Goal: Feedback & Contribution: Submit feedback/report problem

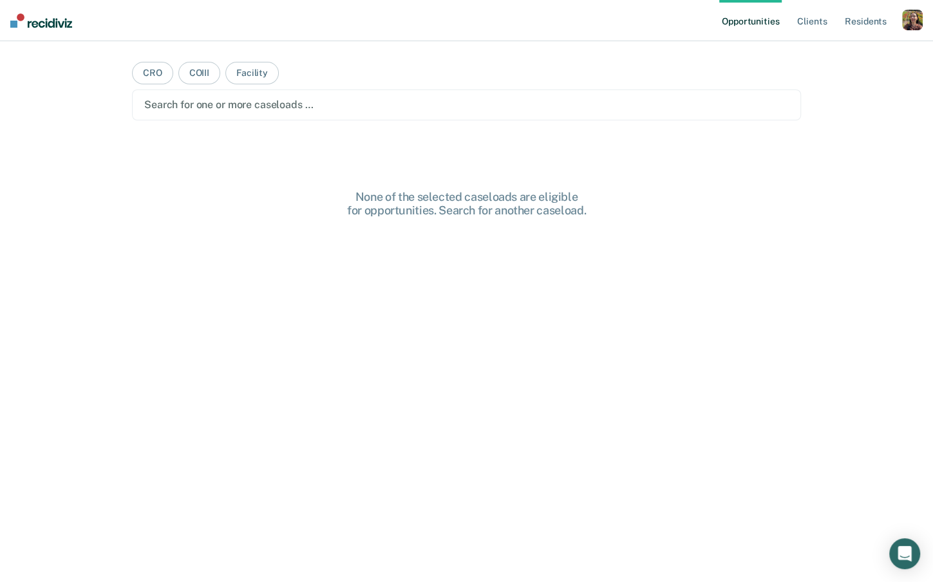
click at [899, 26] on ul "Opportunities Client s Resident s" at bounding box center [810, 20] width 183 height 41
click at [908, 26] on div "button" at bounding box center [912, 20] width 21 height 21
click at [823, 48] on link "Profile" at bounding box center [861, 52] width 104 height 11
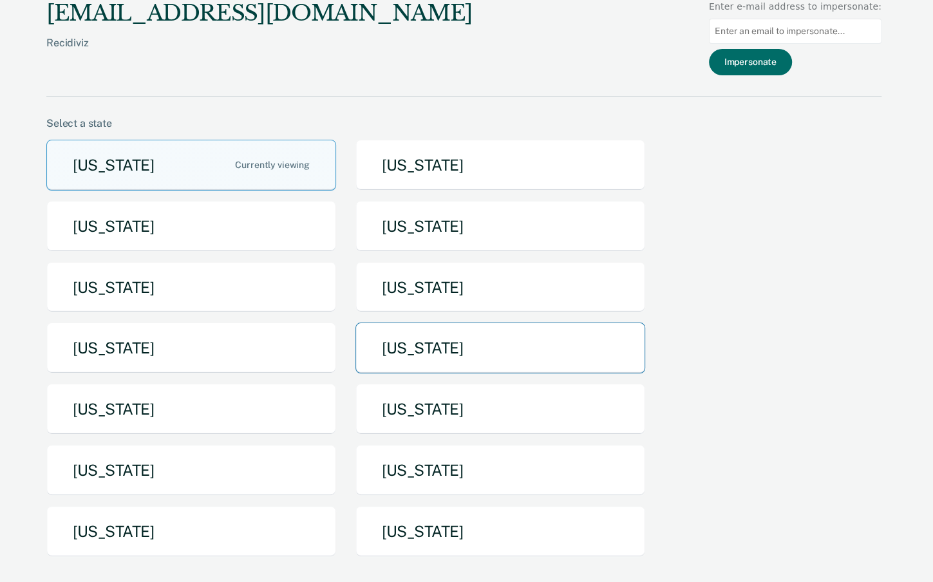
click at [442, 345] on button "[US_STATE]" at bounding box center [500, 348] width 290 height 51
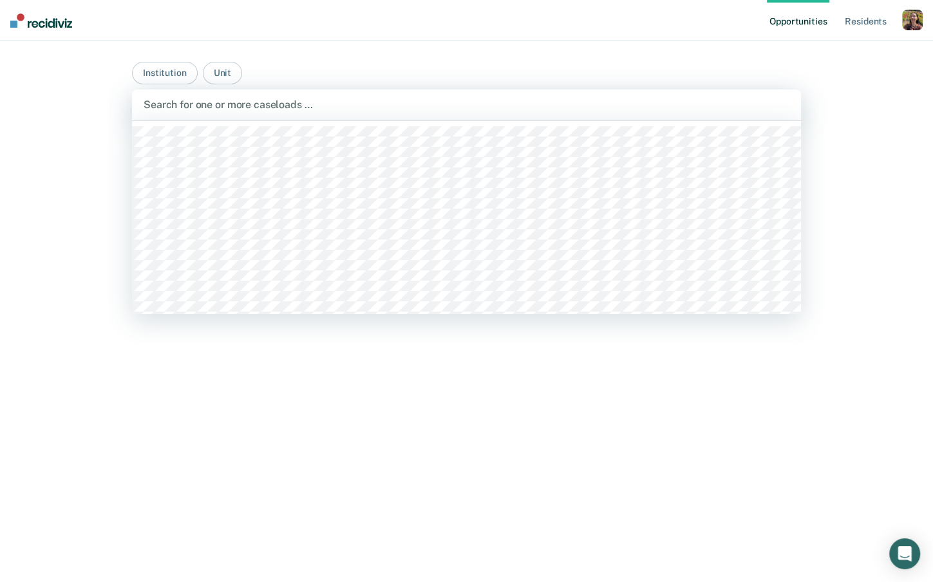
click at [314, 107] on div at bounding box center [467, 104] width 646 height 15
click at [609, 47] on main "Institution [GEOGRAPHIC_DATA], 1 of 551. 551 results available. Use Up and Down…" at bounding box center [467, 296] width 700 height 510
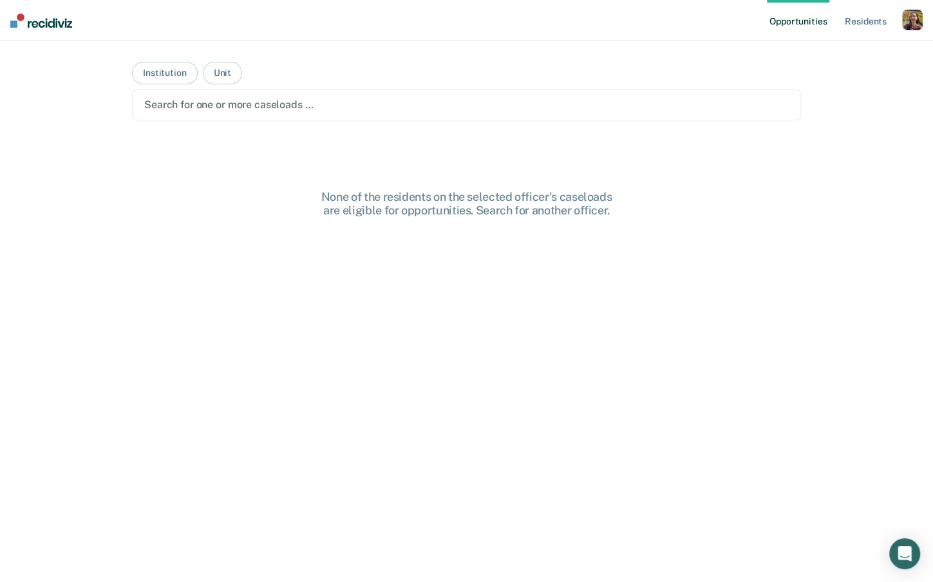
click at [905, 28] on div "button" at bounding box center [912, 20] width 21 height 21
click at [846, 73] on link "How it works" at bounding box center [857, 68] width 109 height 11
click at [628, 337] on div "None of the residents on the selected officer's caseloads are eligible for oppo…" at bounding box center [466, 409] width 669 height 438
click at [442, 107] on div at bounding box center [466, 104] width 644 height 15
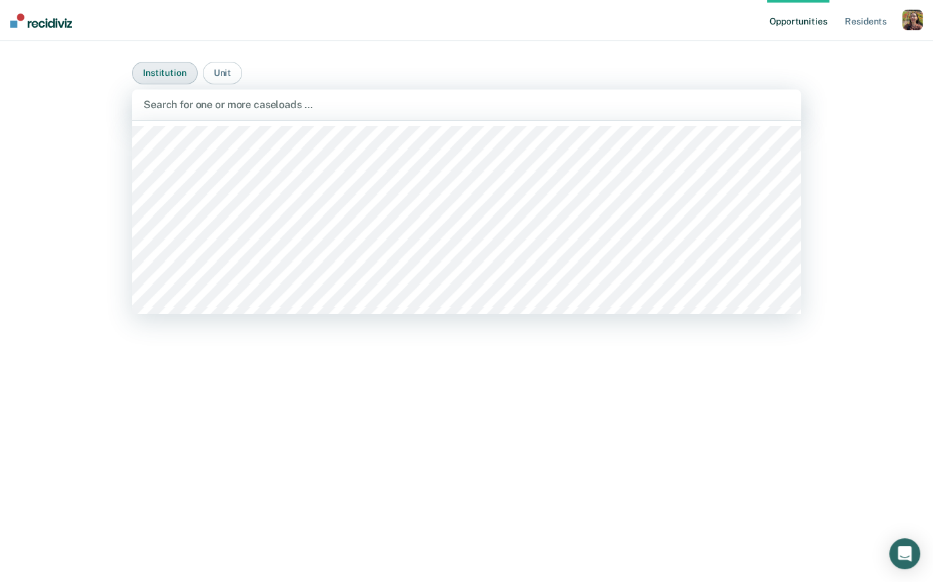
click at [169, 69] on button "Institution" at bounding box center [164, 73] width 65 height 23
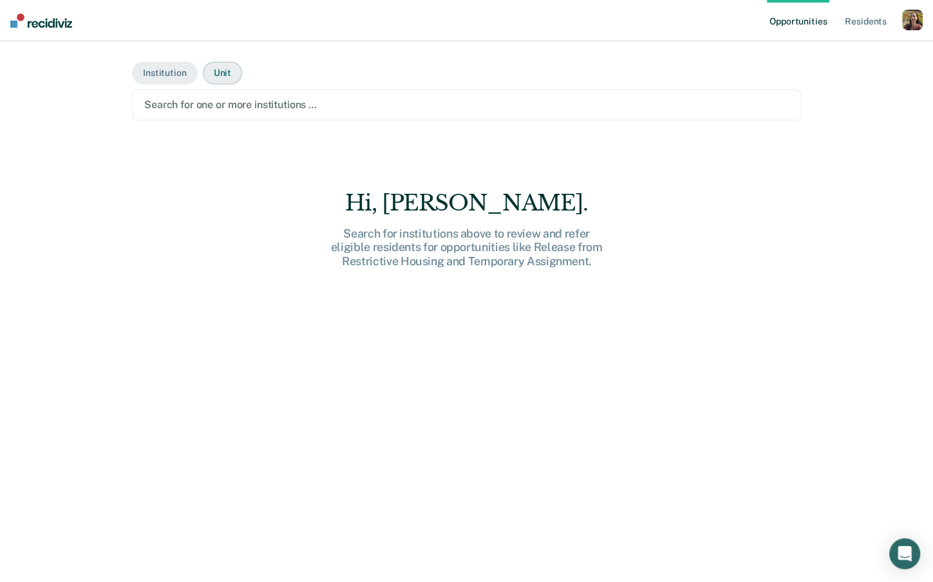
click at [220, 75] on button "Unit" at bounding box center [222, 73] width 39 height 23
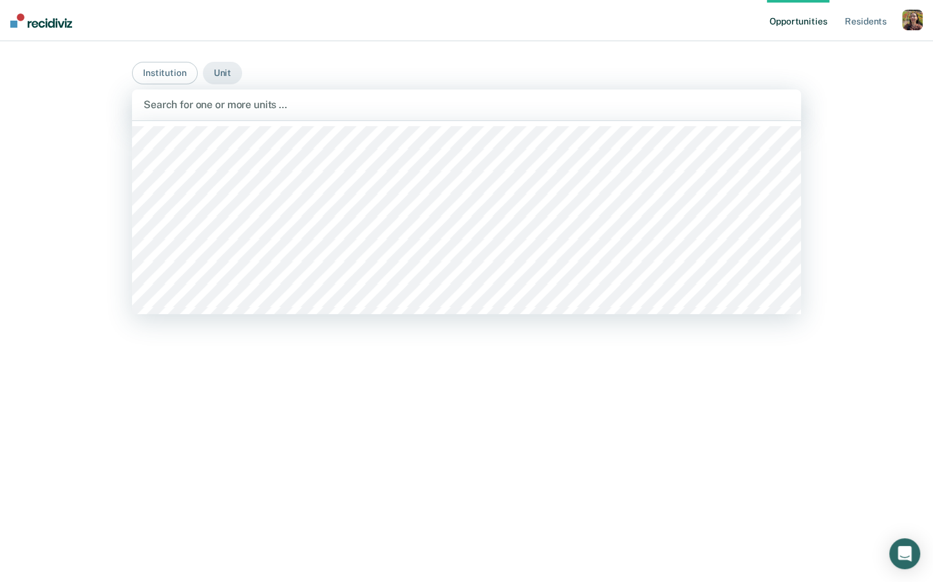
click at [261, 109] on div at bounding box center [467, 104] width 646 height 15
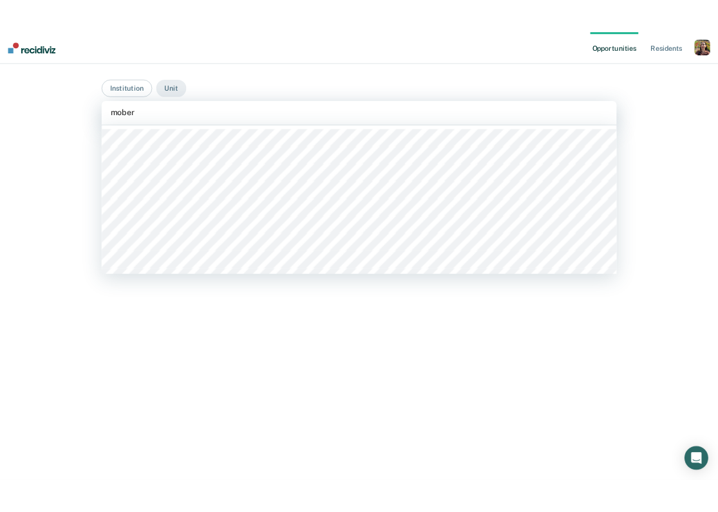
scroll to position [3, 0]
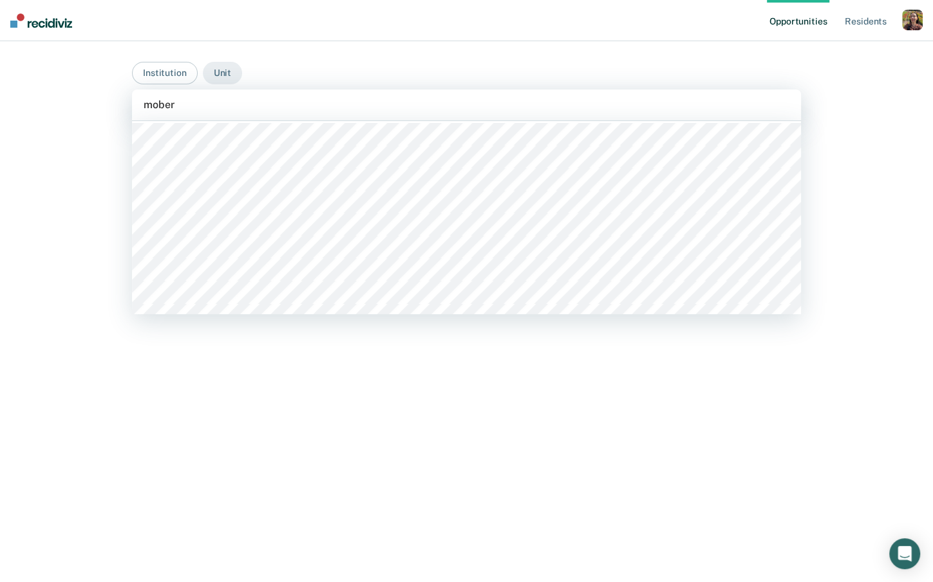
type input "mober"
click at [59, 197] on div "Opportunities Resident s Profile How it works Go to System-Level Trends Log Out…" at bounding box center [466, 291] width 933 height 582
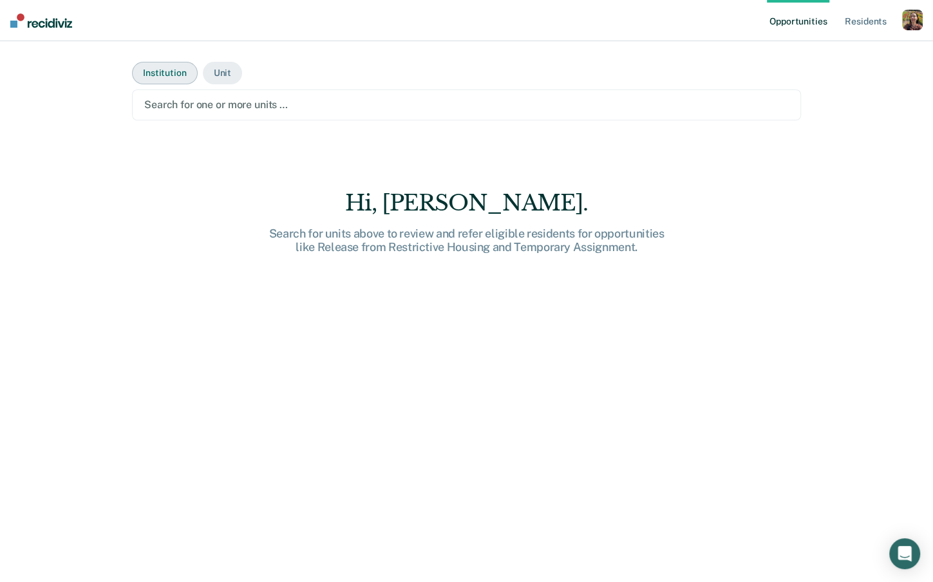
click at [169, 77] on button "Institution" at bounding box center [164, 73] width 65 height 23
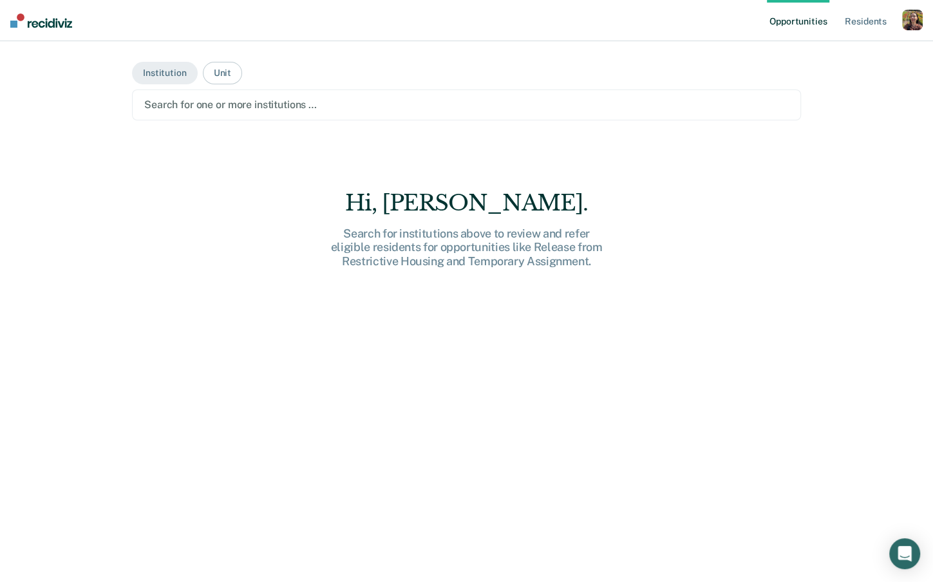
click at [250, 109] on div at bounding box center [466, 104] width 644 height 15
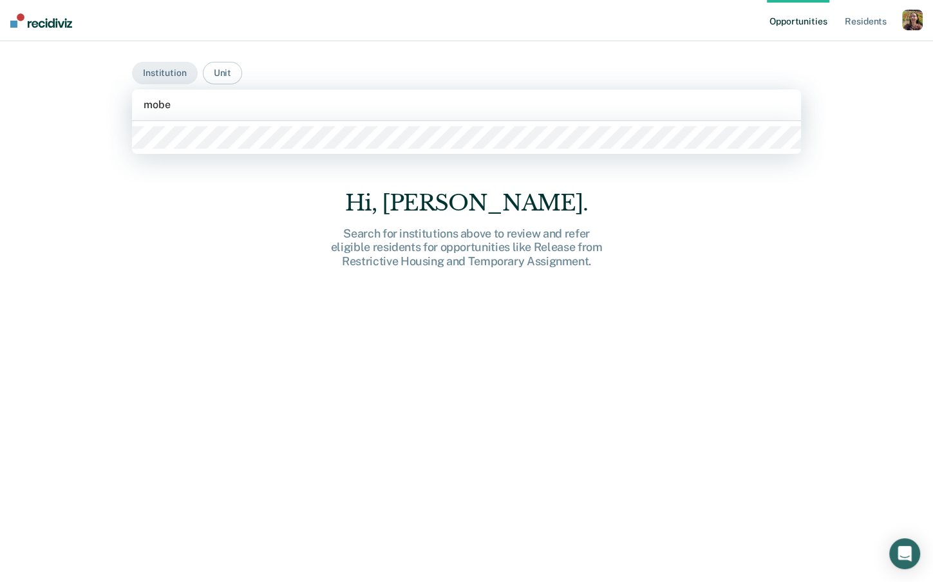
type input "mober"
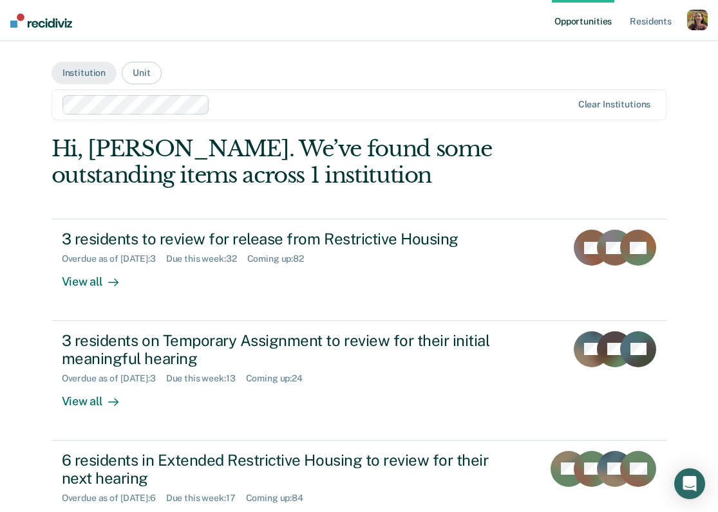
click at [299, 109] on div at bounding box center [393, 104] width 356 height 15
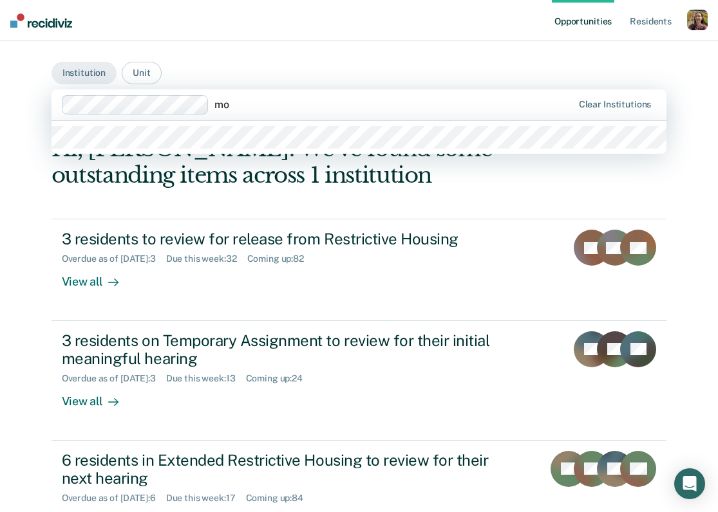
type input "m"
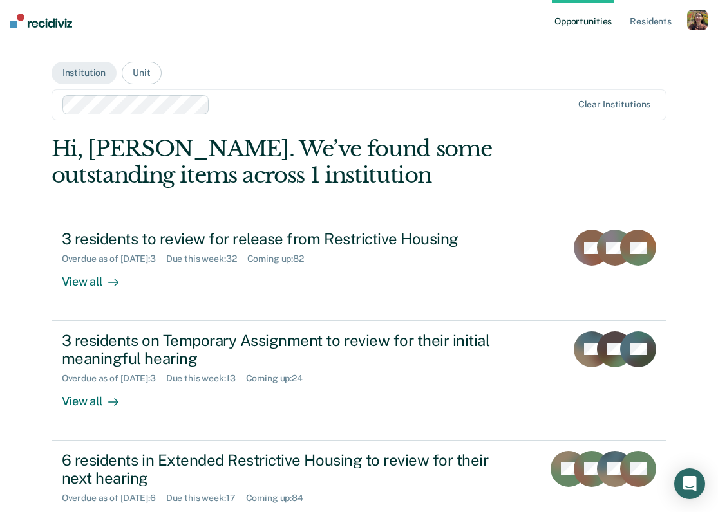
click at [240, 57] on main "Institution Unit Clear institutions Hi, Rajan. We’ve found some outstanding ite…" at bounding box center [359, 412] width 646 height 742
click at [141, 73] on button "Unit" at bounding box center [141, 73] width 39 height 23
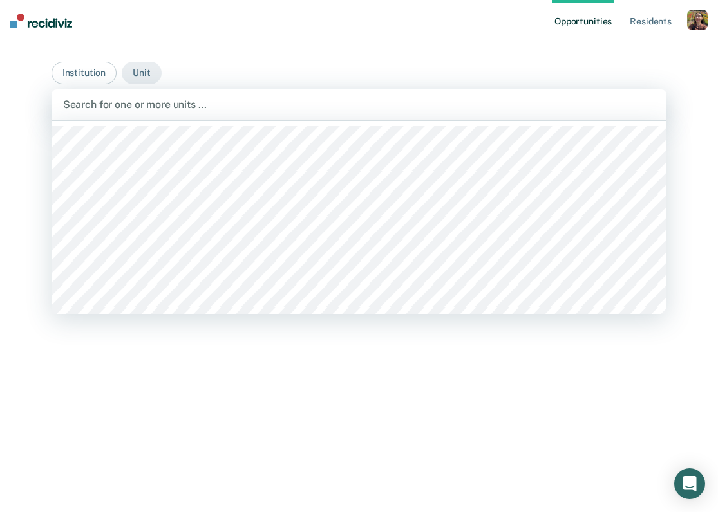
click at [187, 110] on div at bounding box center [359, 104] width 592 height 15
type input "mober"
click at [86, 78] on button "Institution" at bounding box center [84, 73] width 65 height 23
click at [159, 108] on div at bounding box center [359, 104] width 592 height 15
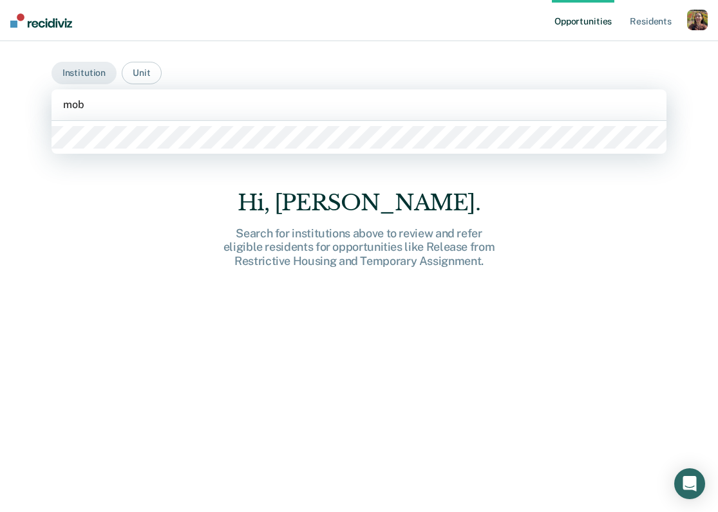
type input "mobe"
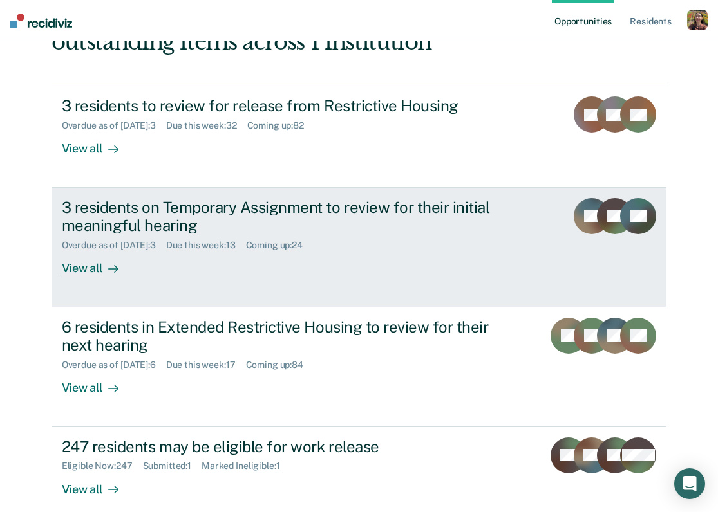
scroll to position [134, 0]
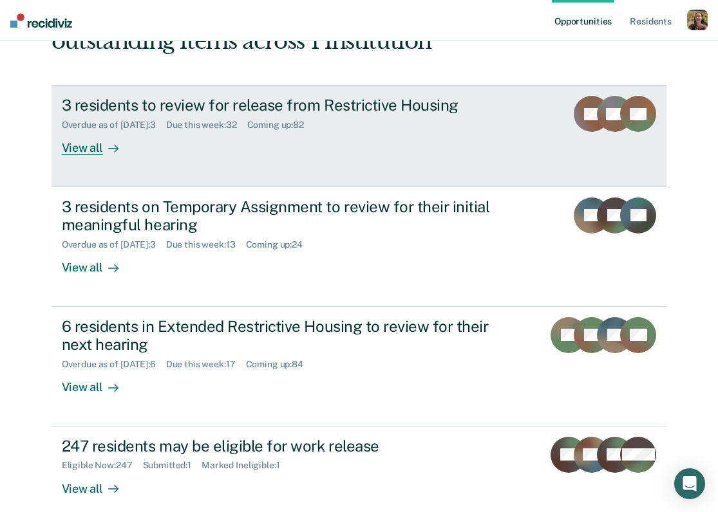
click at [79, 150] on div "View all" at bounding box center [98, 143] width 72 height 25
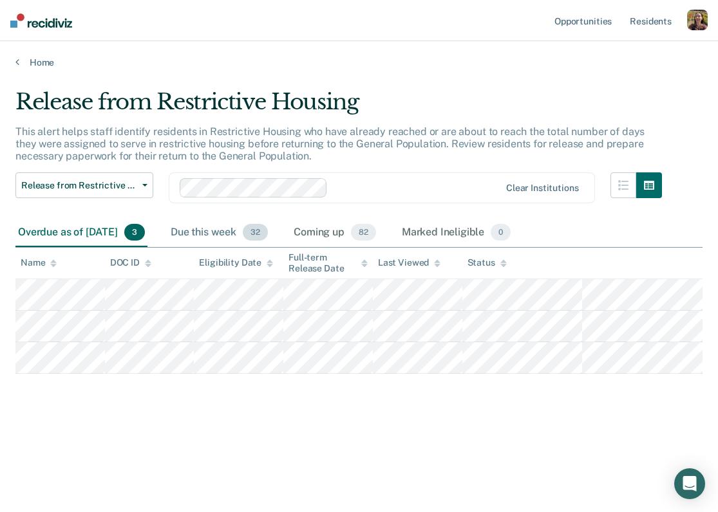
click at [254, 234] on div "Due this week 32" at bounding box center [219, 233] width 102 height 28
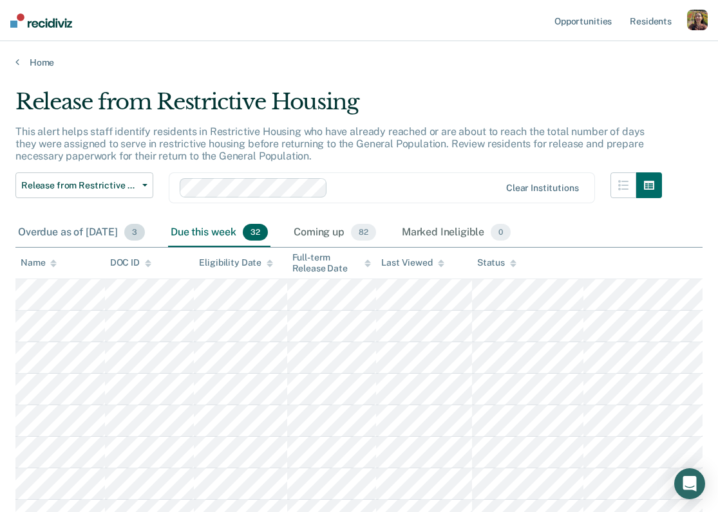
click at [118, 233] on div "Overdue as of Sep 8, 2025 3" at bounding box center [81, 233] width 132 height 28
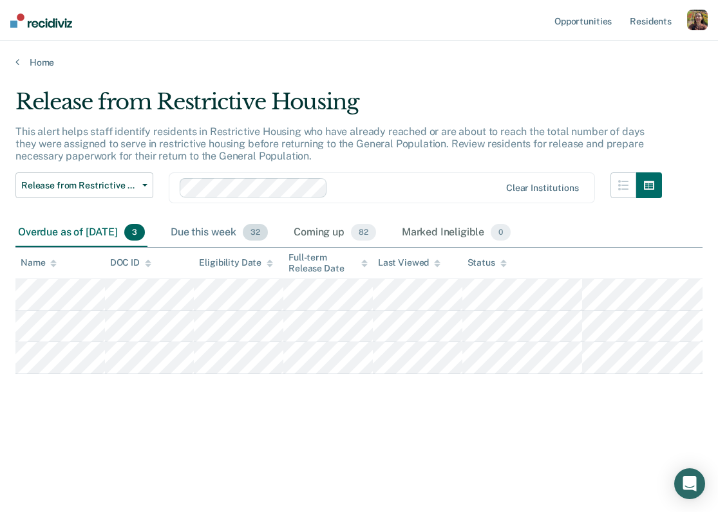
click at [250, 230] on div "Due this week 32" at bounding box center [219, 233] width 102 height 28
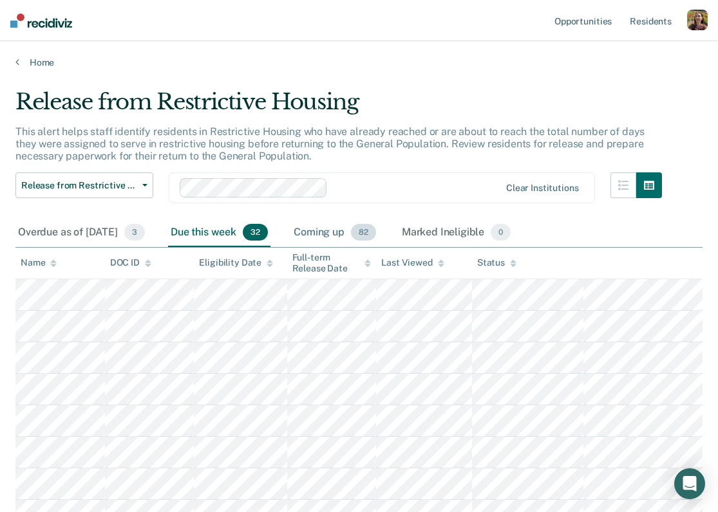
click at [362, 238] on div "Coming up 82" at bounding box center [335, 233] width 88 height 28
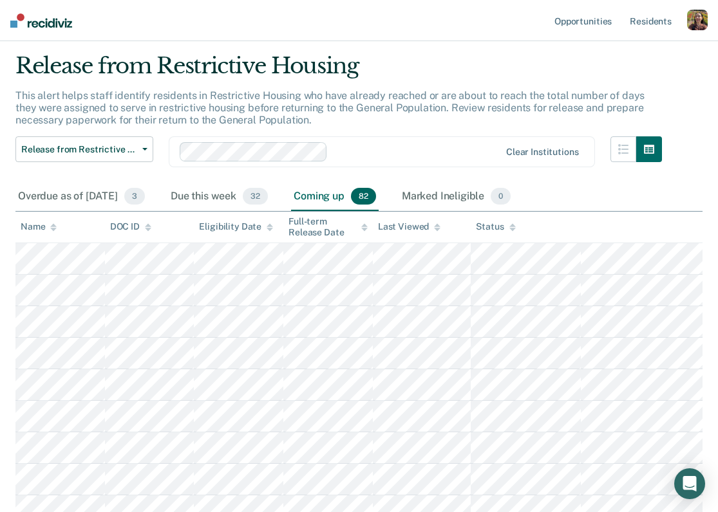
scroll to position [33, 0]
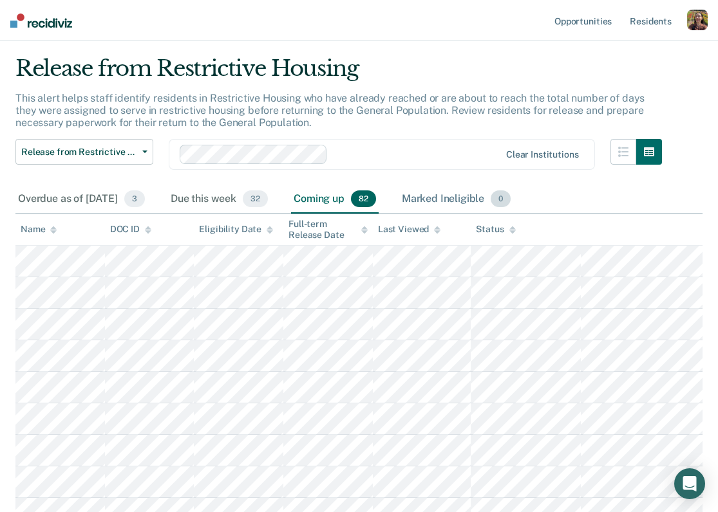
click at [462, 197] on div "Marked Ineligible 0" at bounding box center [456, 199] width 115 height 28
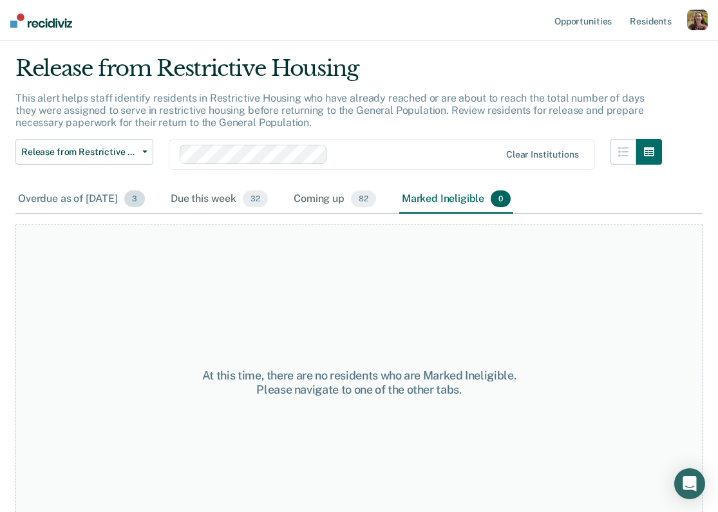
click at [95, 197] on div "Overdue as of Sep 8, 2025 3" at bounding box center [81, 199] width 132 height 28
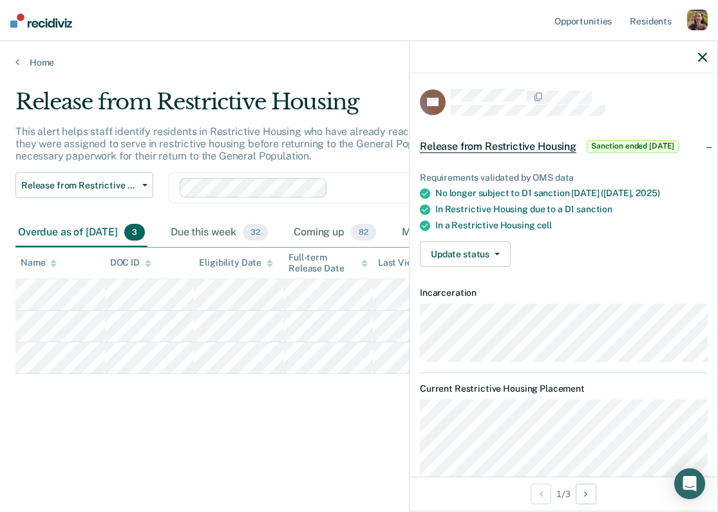
scroll to position [1, 0]
click at [496, 253] on icon "button" at bounding box center [496, 253] width 5 height 3
click at [601, 251] on div "Update status Mark Pending Mark Ineligible" at bounding box center [563, 254] width 287 height 26
click at [482, 257] on button "Update status" at bounding box center [465, 254] width 91 height 26
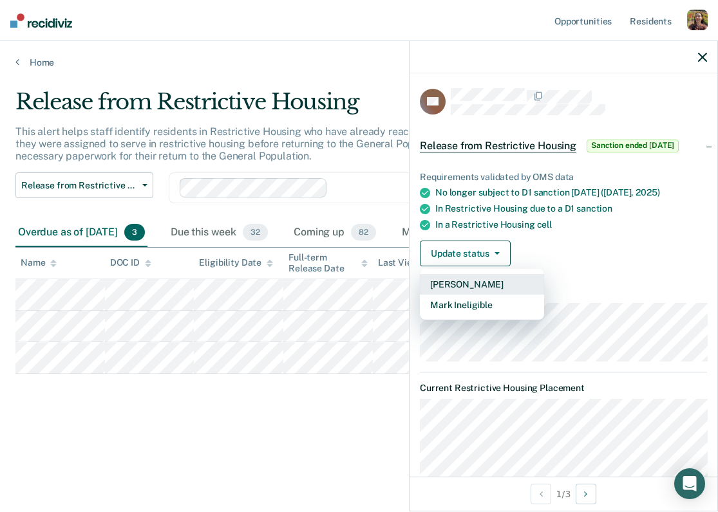
click at [471, 284] on button "Mark Pending" at bounding box center [482, 284] width 124 height 21
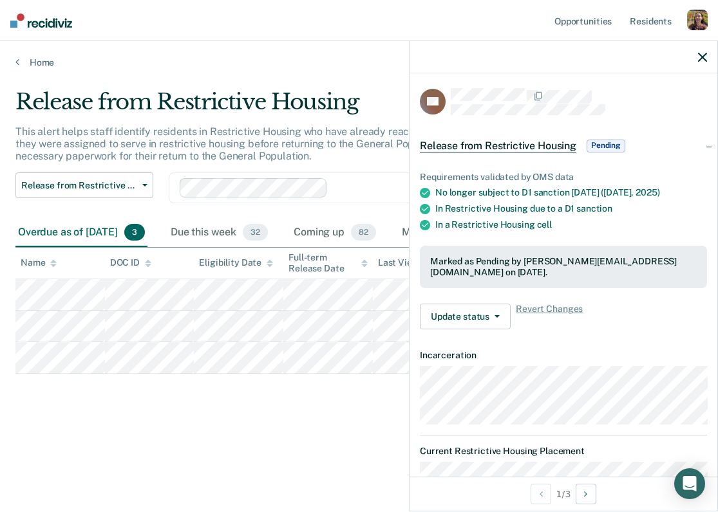
click at [703, 58] on icon "button" at bounding box center [702, 57] width 9 height 9
click at [547, 305] on span "Revert Changes" at bounding box center [549, 318] width 67 height 26
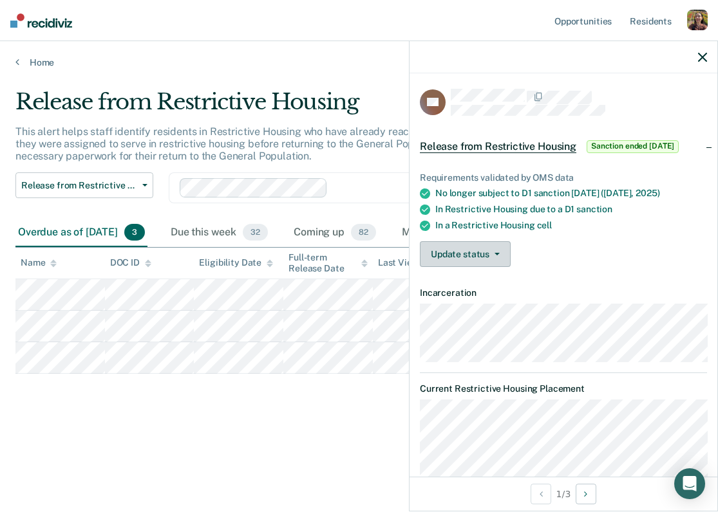
click at [488, 257] on button "Update status" at bounding box center [465, 254] width 91 height 26
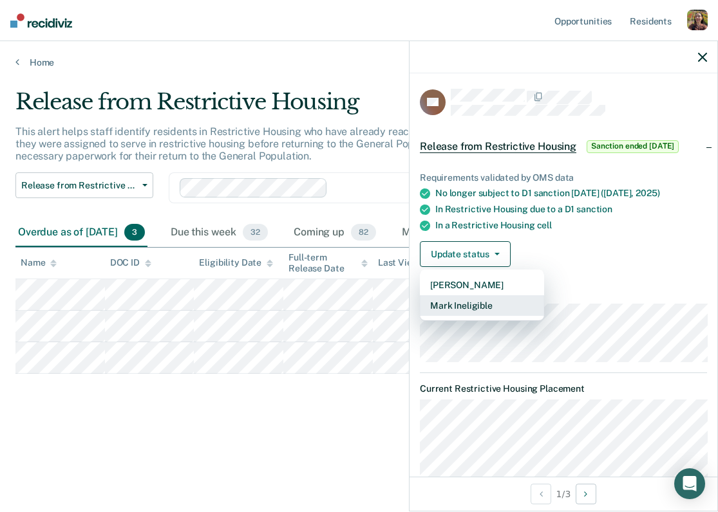
click at [465, 305] on button "Mark Ineligible" at bounding box center [482, 305] width 124 height 21
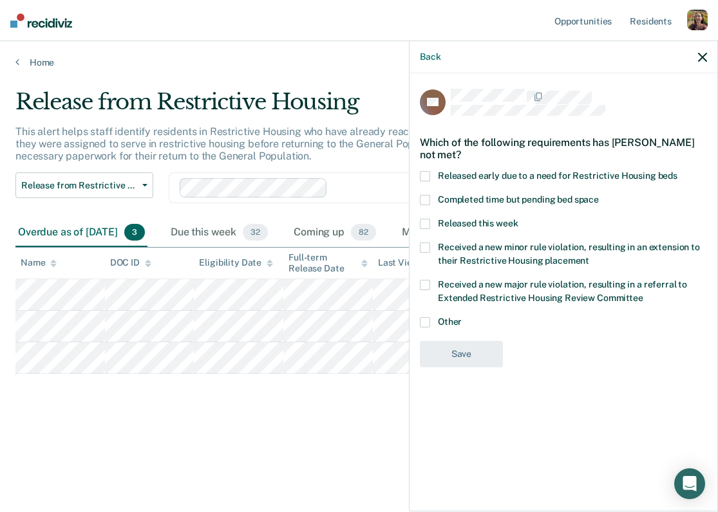
click at [485, 201] on span "Completed time but pending bed space" at bounding box center [518, 199] width 161 height 10
click at [599, 195] on input "Completed time but pending bed space" at bounding box center [599, 195] width 0 height 0
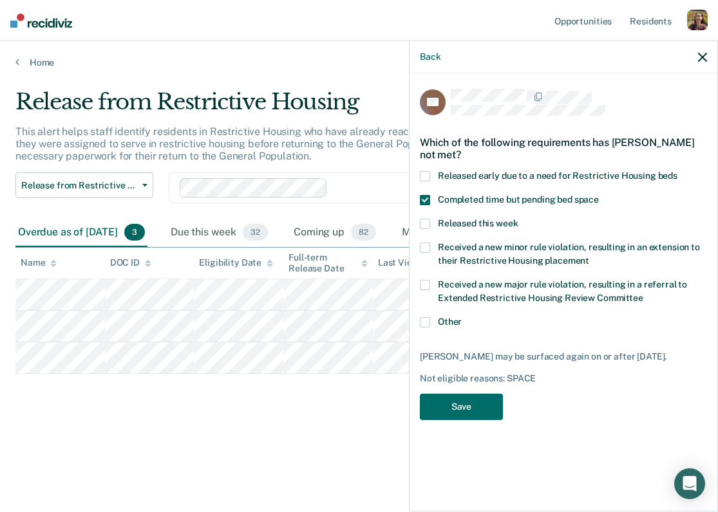
click at [425, 322] on span at bounding box center [425, 322] width 10 height 10
click at [462, 317] on input "Other" at bounding box center [462, 317] width 0 height 0
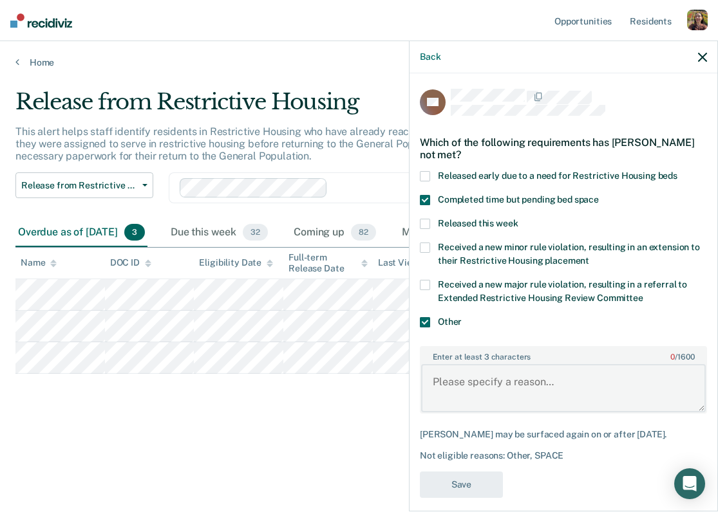
click at [471, 378] on textarea "Enter at least 3 characters 0 / 1600" at bounding box center [563, 388] width 285 height 48
type textarea "test"
click at [461, 485] on button "Save" at bounding box center [461, 485] width 83 height 26
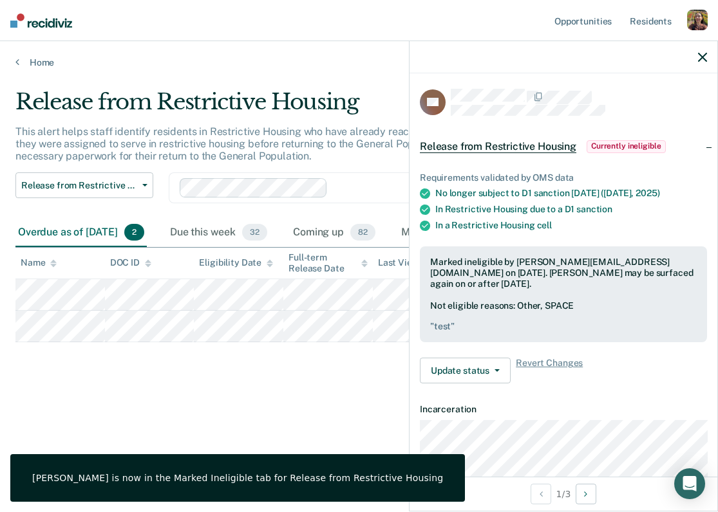
click at [706, 53] on icon "button" at bounding box center [702, 57] width 9 height 9
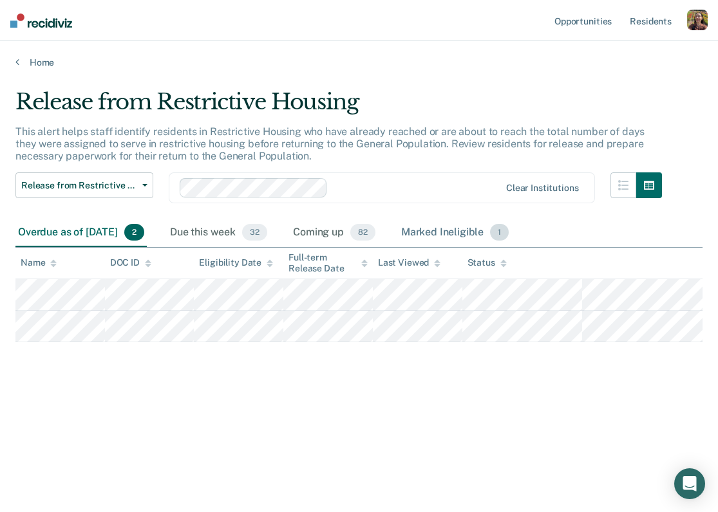
click at [489, 238] on div "Marked Ineligible 1" at bounding box center [455, 233] width 113 height 28
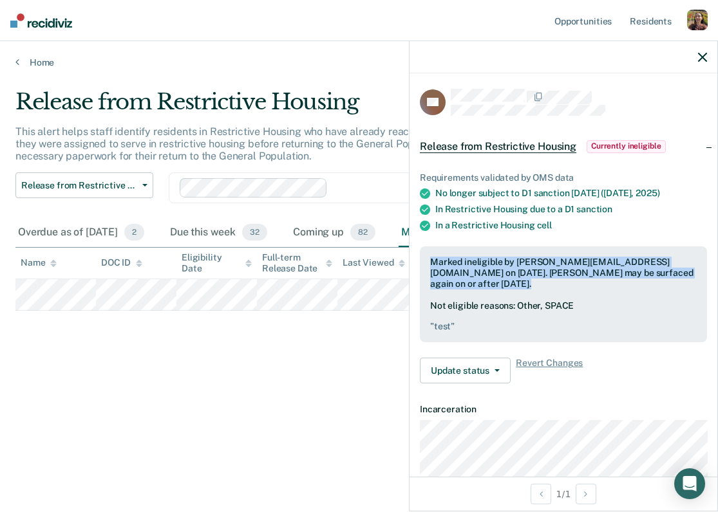
drag, startPoint x: 431, startPoint y: 258, endPoint x: 600, endPoint y: 285, distance: 170.7
click at [600, 285] on div "Marked ineligible by raj@recidiviz.org on September 10, 2025. Gregory Floyd may…" at bounding box center [563, 273] width 267 height 32
click at [490, 279] on div "Marked ineligible by raj@recidiviz.org on September 10, 2025. Gregory Floyd may…" at bounding box center [563, 273] width 267 height 32
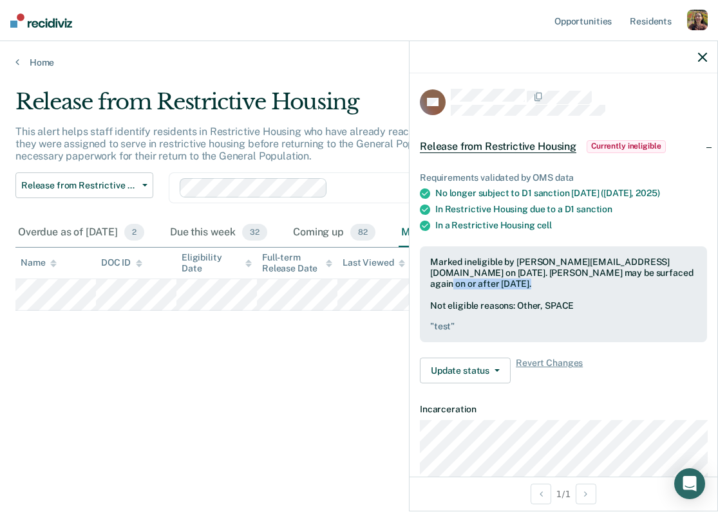
drag, startPoint x: 457, startPoint y: 283, endPoint x: 628, endPoint y: 272, distance: 171.6
click at [628, 272] on div "Marked ineligible by raj@recidiviz.org on September 10, 2025. Gregory Floyd may…" at bounding box center [563, 273] width 267 height 32
click at [490, 308] on div "Not eligible reasons: Other, SPACE " test "" at bounding box center [563, 317] width 267 height 32
drag, startPoint x: 428, startPoint y: 305, endPoint x: 538, endPoint y: 328, distance: 112.0
click at [538, 328] on div "Marked ineligible by raj@recidiviz.org on September 10, 2025. Gregory Floyd may…" at bounding box center [563, 295] width 287 height 96
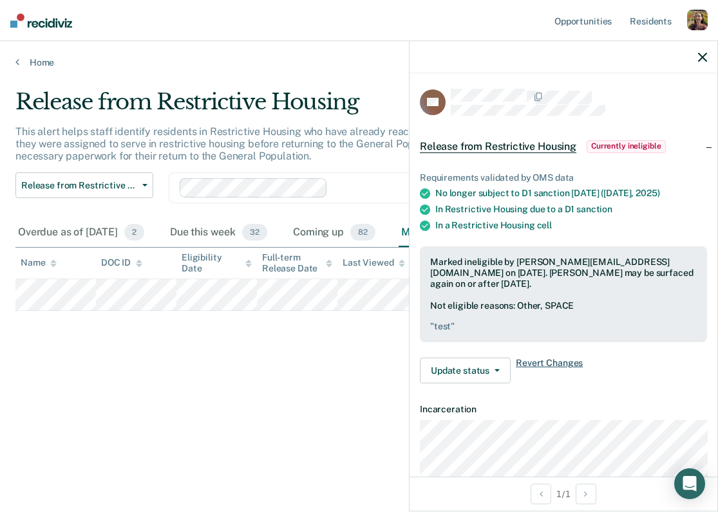
click at [550, 364] on span "Revert Changes" at bounding box center [549, 371] width 67 height 26
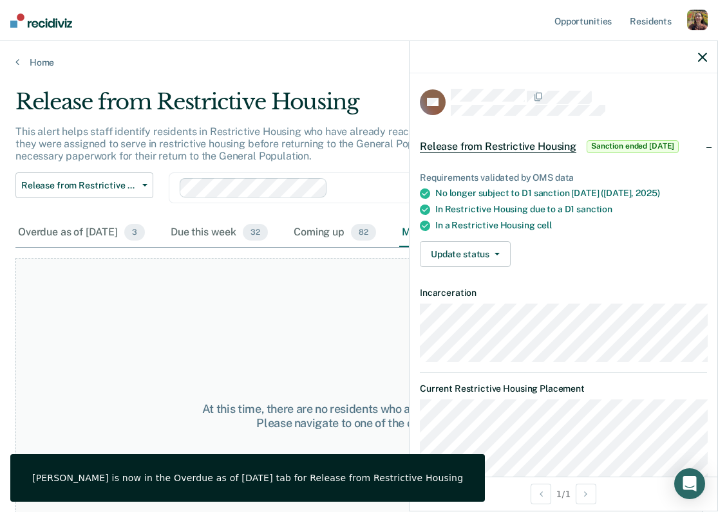
click at [705, 60] on icon "button" at bounding box center [702, 57] width 9 height 9
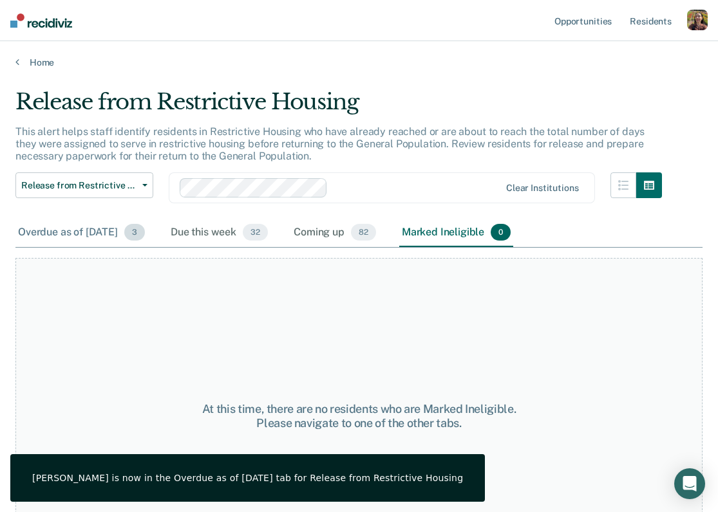
click at [86, 228] on div "Overdue as of Sep 8, 2025 3" at bounding box center [81, 233] width 132 height 28
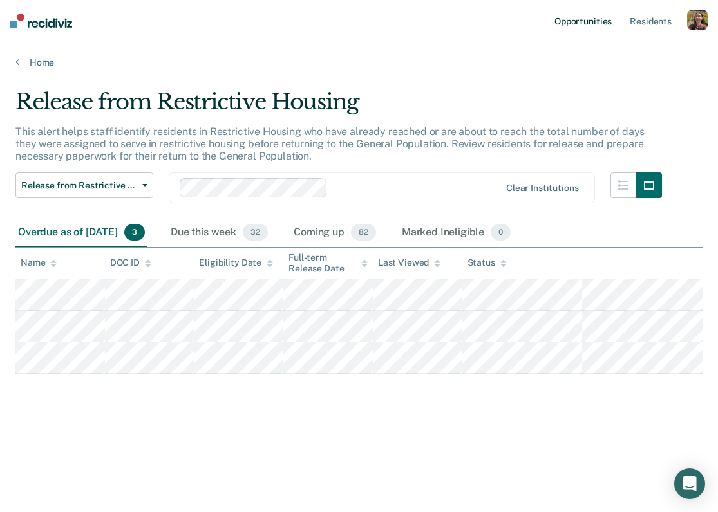
click at [590, 27] on link "Opportunities" at bounding box center [583, 20] width 62 height 41
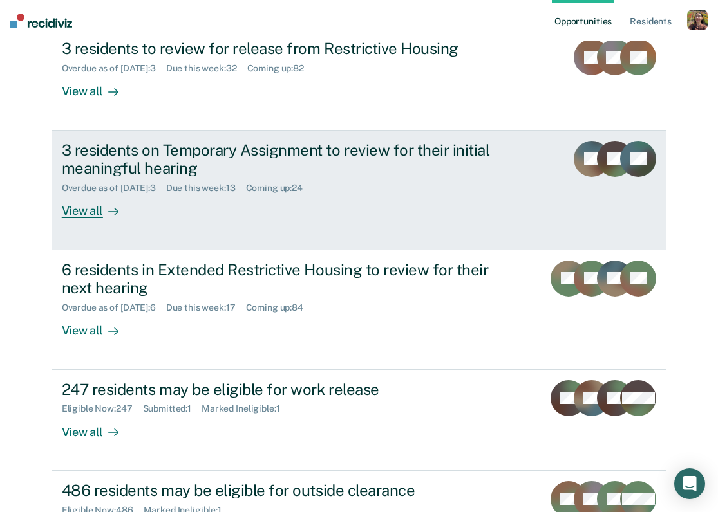
scroll to position [194, 0]
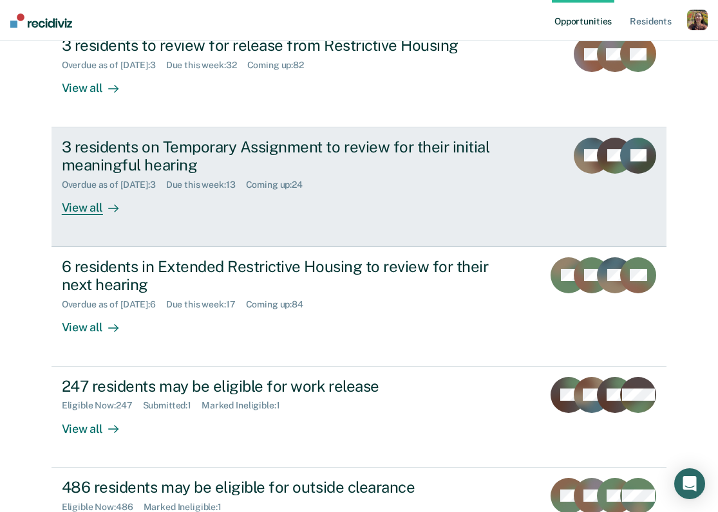
click at [101, 205] on div "View all" at bounding box center [98, 203] width 72 height 25
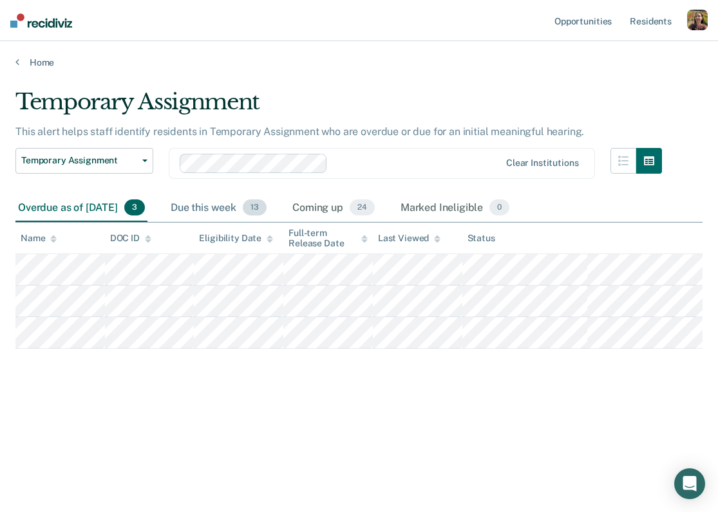
click at [243, 209] on div "Due this week 13" at bounding box center [218, 208] width 101 height 28
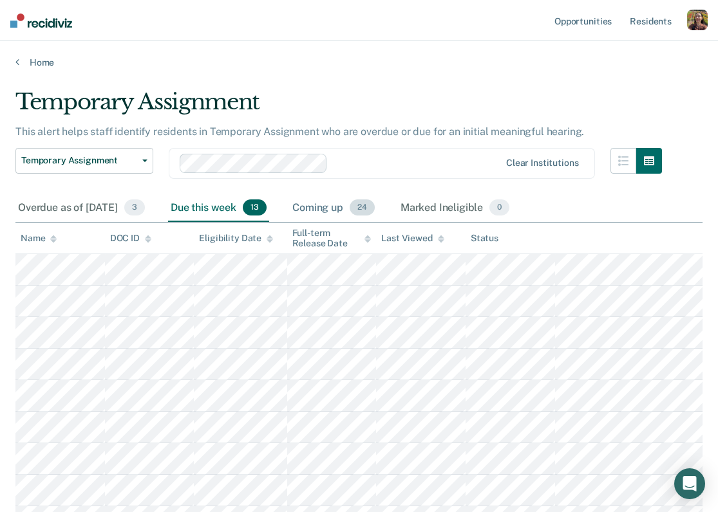
click at [363, 212] on div "Coming up 24" at bounding box center [334, 208] width 88 height 28
click at [501, 207] on div "Marked Ineligible 0" at bounding box center [455, 208] width 115 height 28
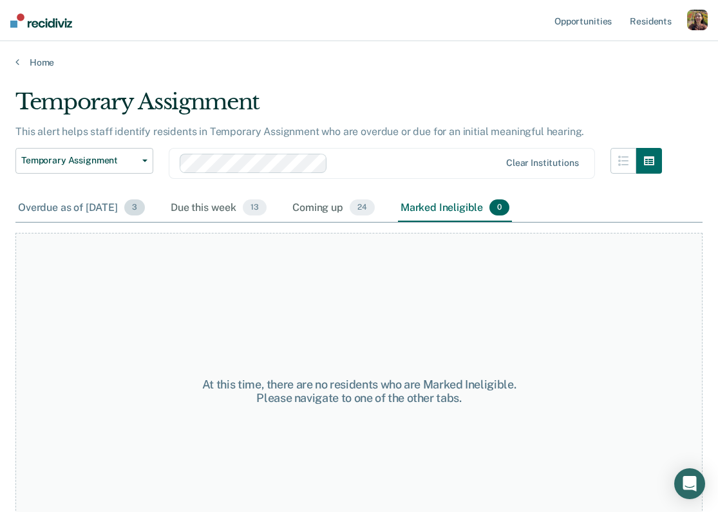
click at [105, 213] on div "Overdue as of Sep 8, 2025 3" at bounding box center [81, 208] width 132 height 28
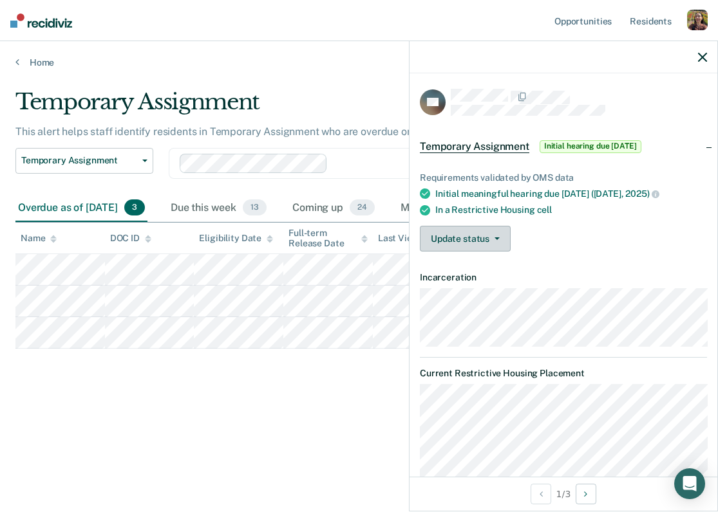
click at [498, 243] on button "Update status" at bounding box center [465, 239] width 91 height 26
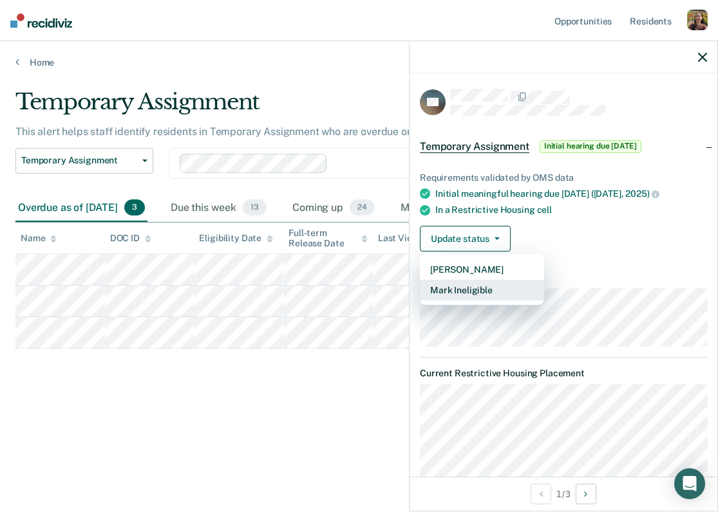
click at [473, 292] on button "Mark Ineligible" at bounding box center [482, 290] width 124 height 21
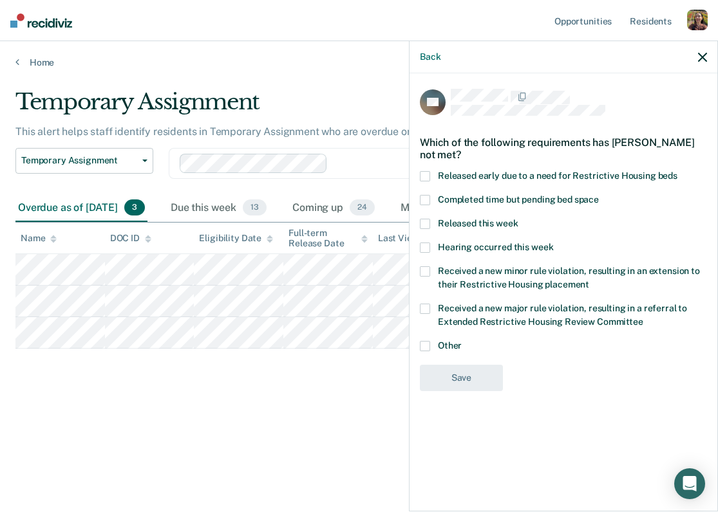
click at [704, 59] on icon "button" at bounding box center [702, 57] width 9 height 9
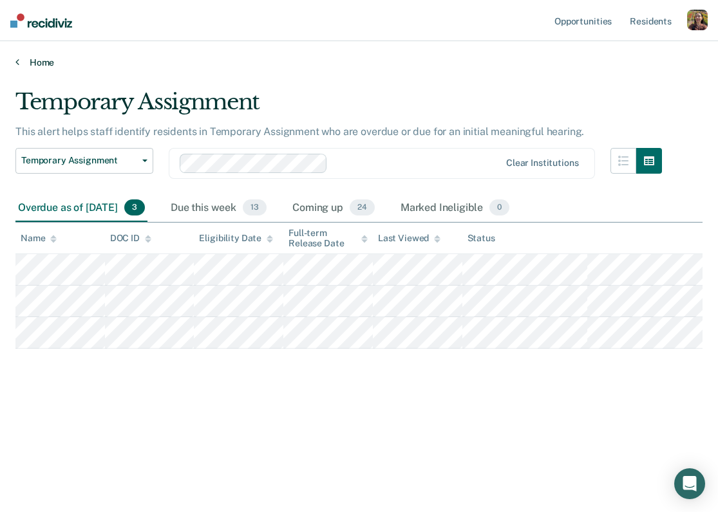
click at [33, 65] on link "Home" at bounding box center [358, 63] width 687 height 12
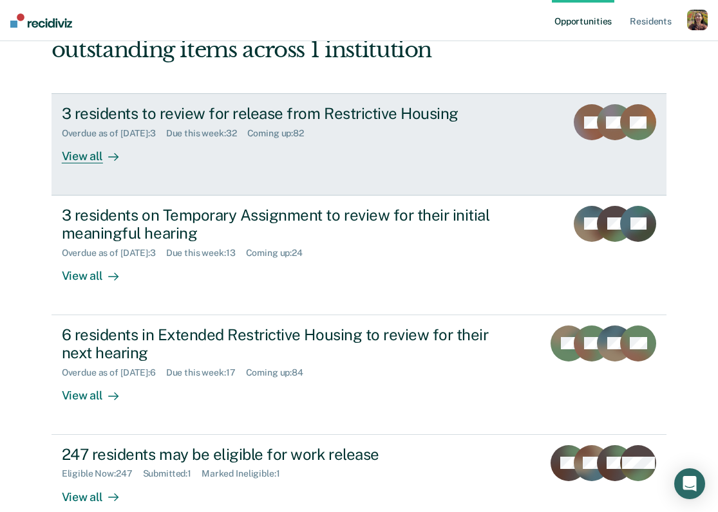
scroll to position [129, 0]
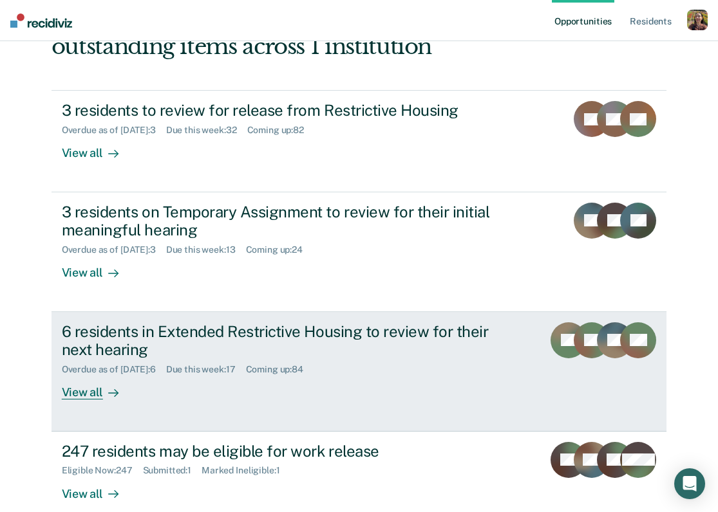
click at [91, 385] on div "View all" at bounding box center [98, 387] width 72 height 25
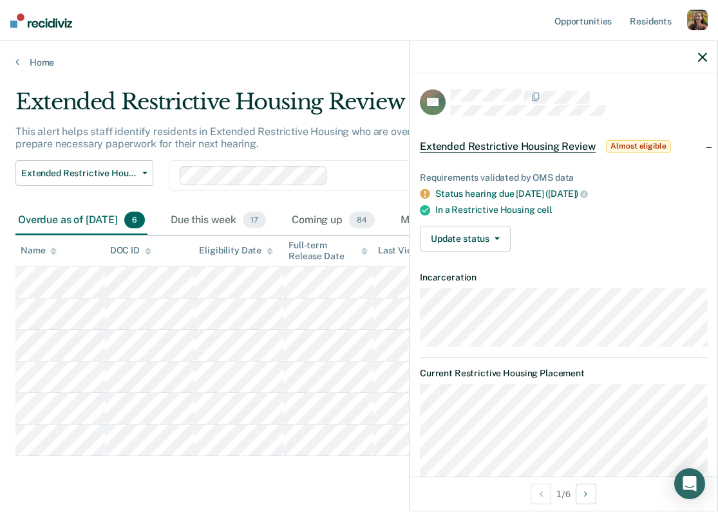
drag, startPoint x: 436, startPoint y: 191, endPoint x: 623, endPoint y: 194, distance: 187.4
click at [623, 194] on div "Status hearing due 48 days ago (Jul 24, 2025)" at bounding box center [571, 194] width 272 height 12
click at [547, 215] on div "Requirements validated by OMS data Status hearing due 48 days ago (Jul 24, 2025…" at bounding box center [563, 207] width 308 height 110
click at [487, 241] on button "Update status" at bounding box center [465, 239] width 91 height 26
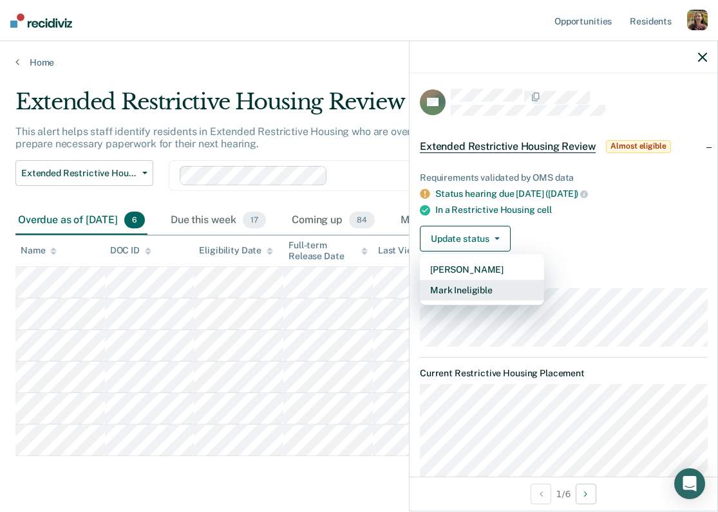
click at [469, 293] on button "Mark Ineligible" at bounding box center [482, 290] width 124 height 21
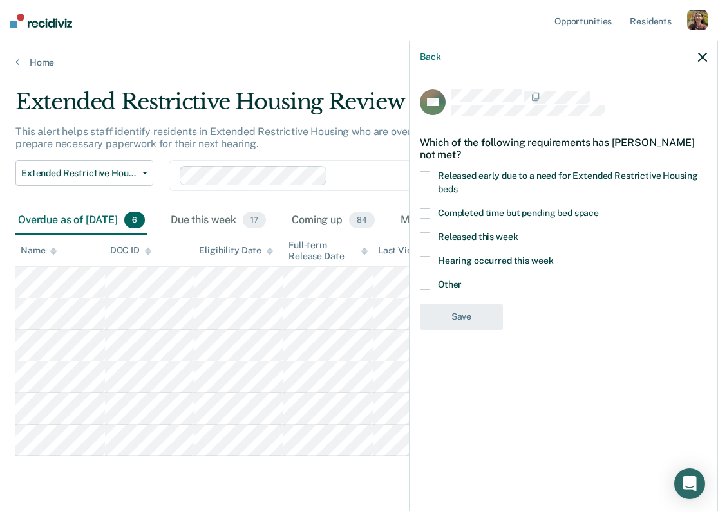
click at [476, 172] on span "Released early due to a need for Extended Restrictive Housing beds" at bounding box center [567, 183] width 259 height 24
click at [457, 185] on input "Released early due to a need for Extended Restrictive Housing beds" at bounding box center [457, 185] width 0 height 0
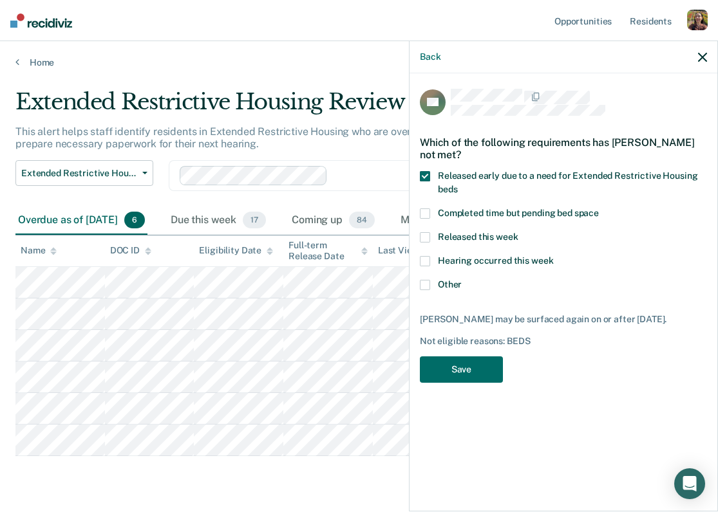
click at [484, 210] on span "Completed time but pending bed space" at bounding box center [518, 213] width 161 height 10
click at [599, 209] on input "Completed time but pending bed space" at bounding box center [599, 209] width 0 height 0
click at [704, 59] on icon "button" at bounding box center [702, 57] width 9 height 9
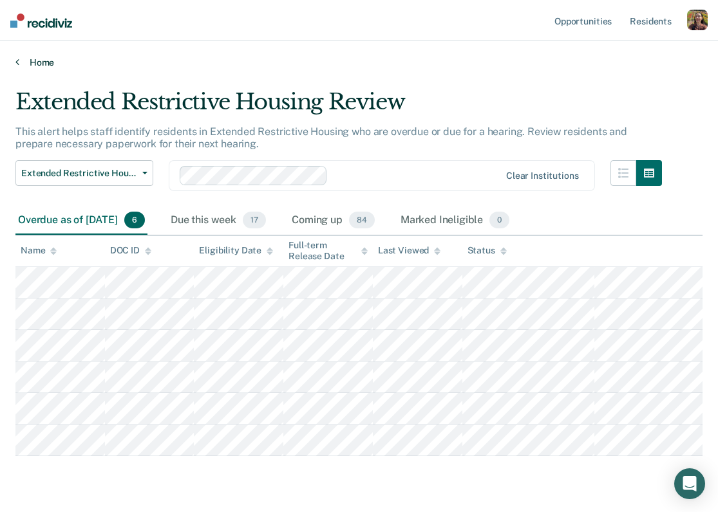
click at [47, 62] on link "Home" at bounding box center [358, 63] width 687 height 12
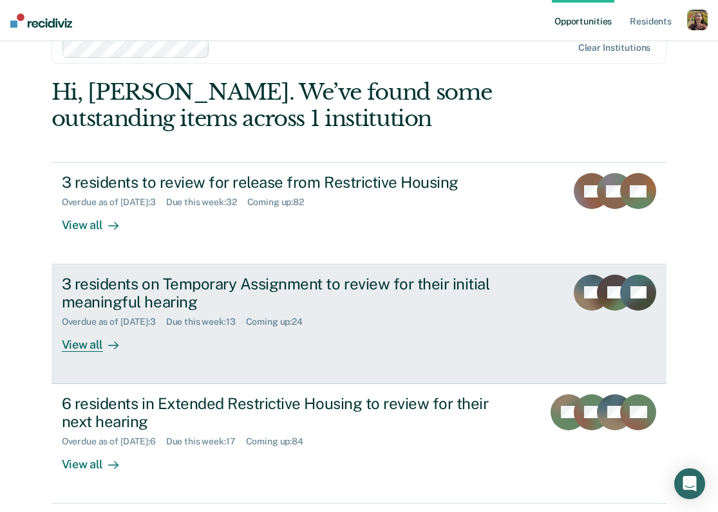
scroll to position [52, 0]
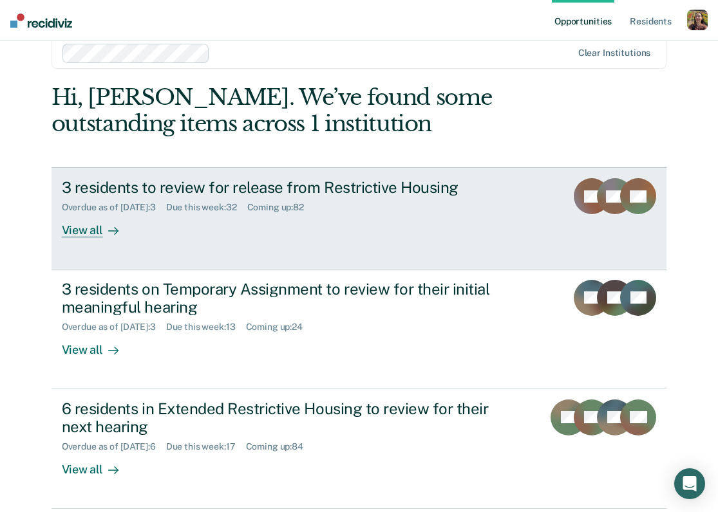
click at [96, 229] on div "View all" at bounding box center [98, 225] width 72 height 25
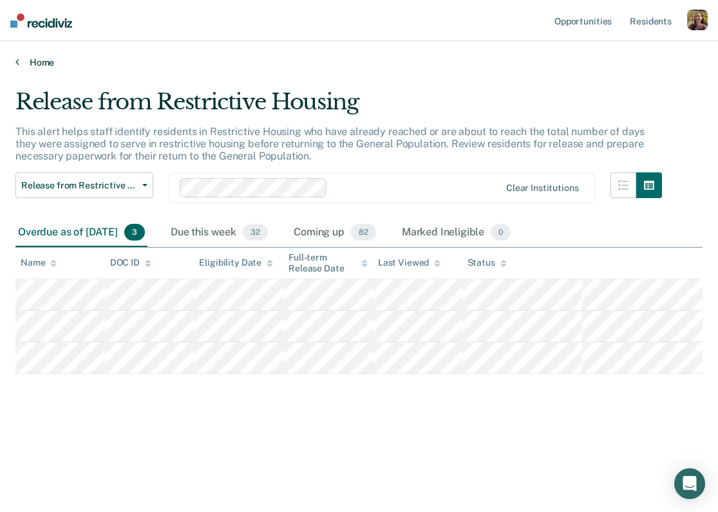
click at [51, 65] on link "Home" at bounding box center [358, 63] width 687 height 12
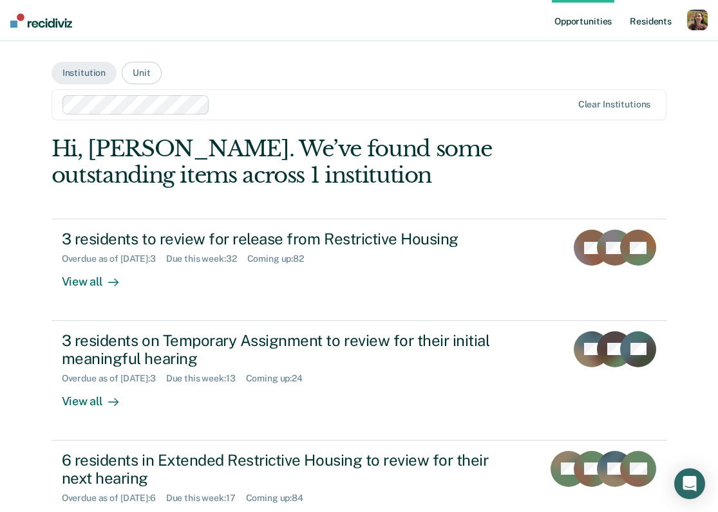
click at [654, 26] on link "Resident s" at bounding box center [650, 20] width 47 height 41
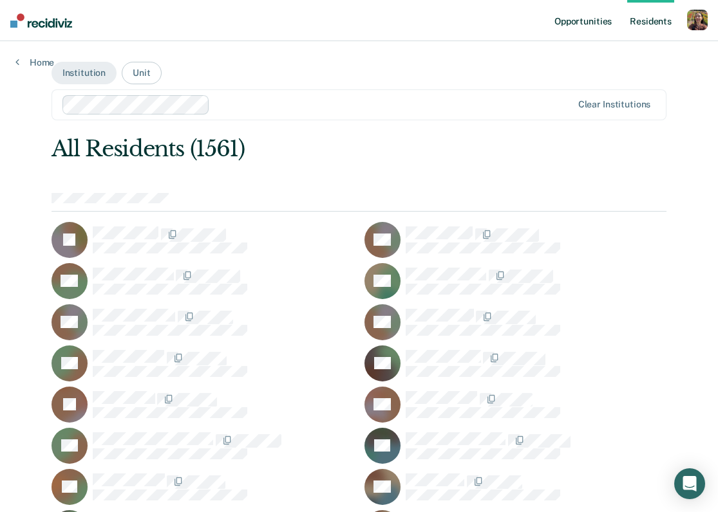
click at [568, 31] on link "Opportunities" at bounding box center [583, 20] width 62 height 41
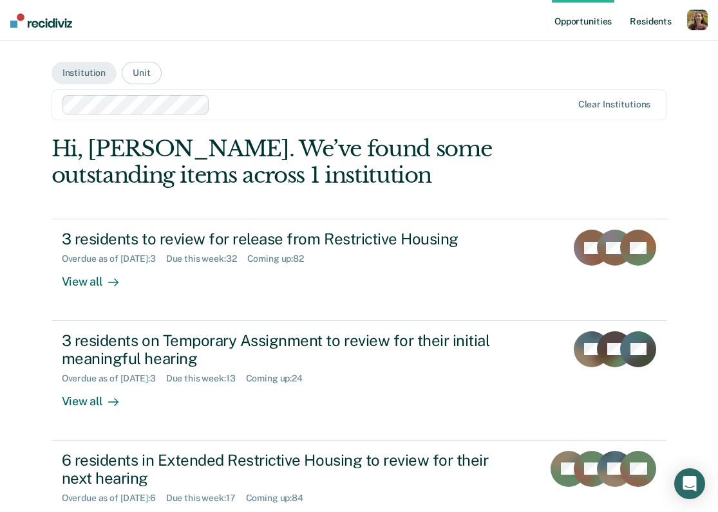
click at [660, 25] on link "Resident s" at bounding box center [650, 20] width 47 height 41
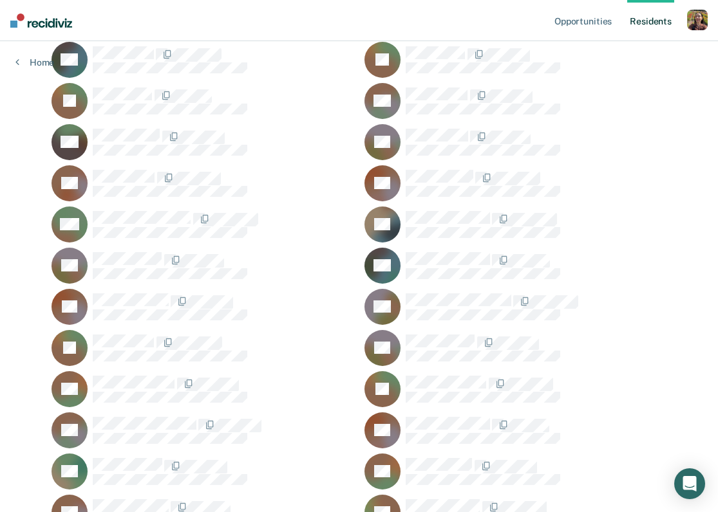
scroll to position [9863, 0]
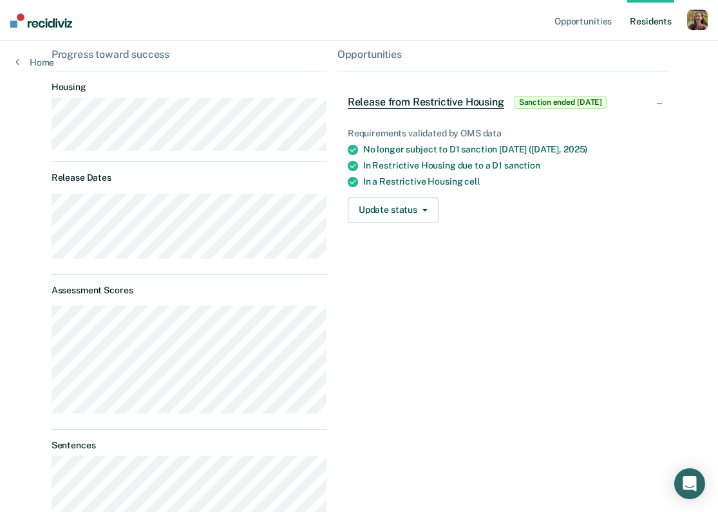
scroll to position [124, 0]
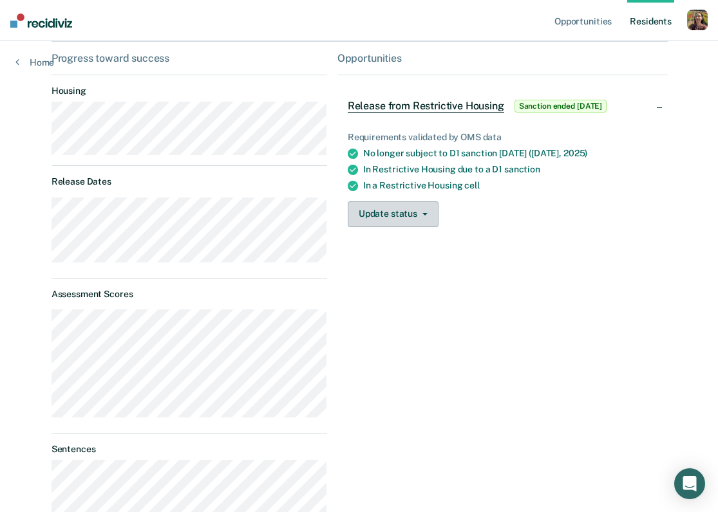
click at [415, 218] on button "Update status" at bounding box center [393, 215] width 91 height 26
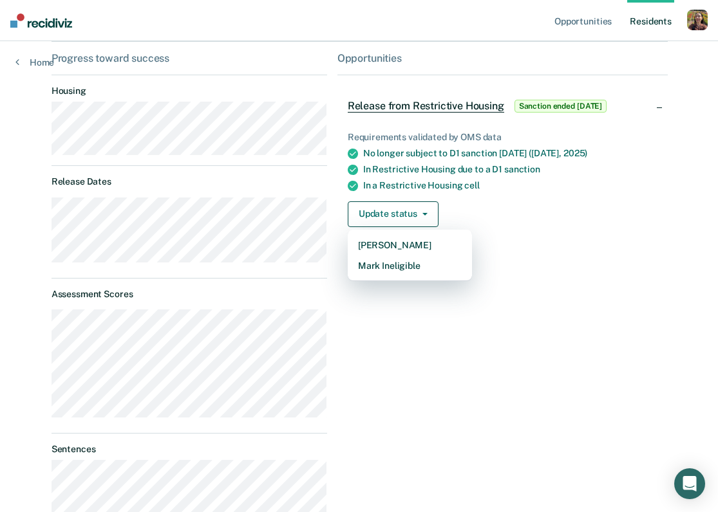
click at [553, 369] on div "Opportunities Release from Restrictive Housing Sanction ended 17 days ago Requi…" at bounding box center [502, 506] width 331 height 909
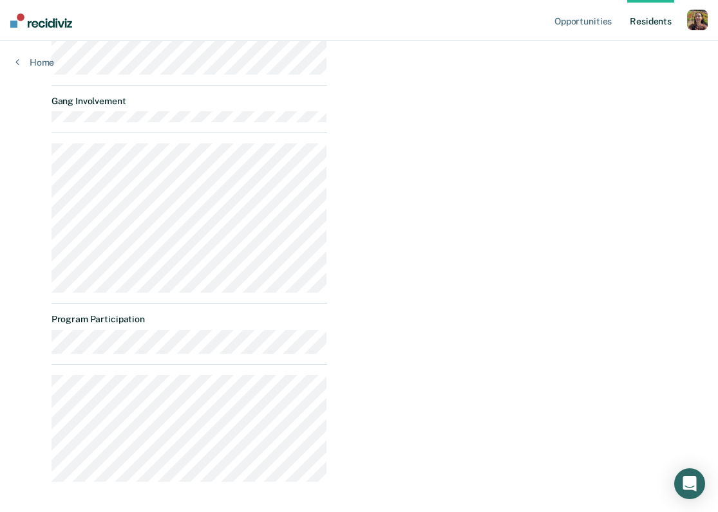
scroll to position [636, 0]
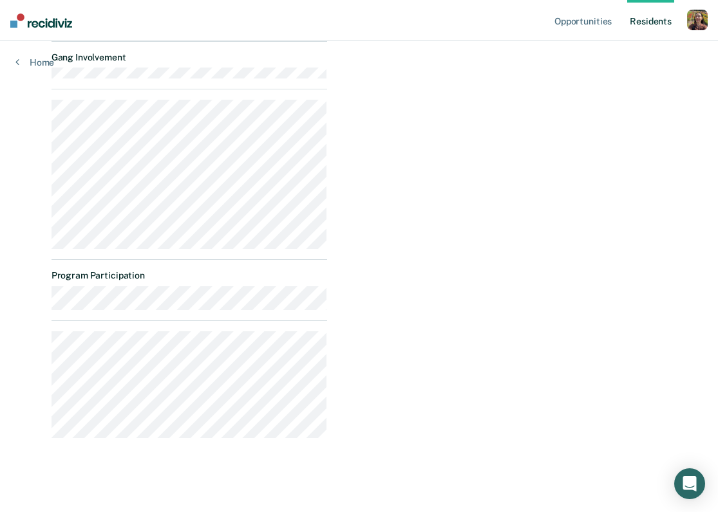
drag, startPoint x: 47, startPoint y: 332, endPoint x: 206, endPoint y: 449, distance: 197.9
click at [39, 61] on link "Home" at bounding box center [34, 63] width 39 height 12
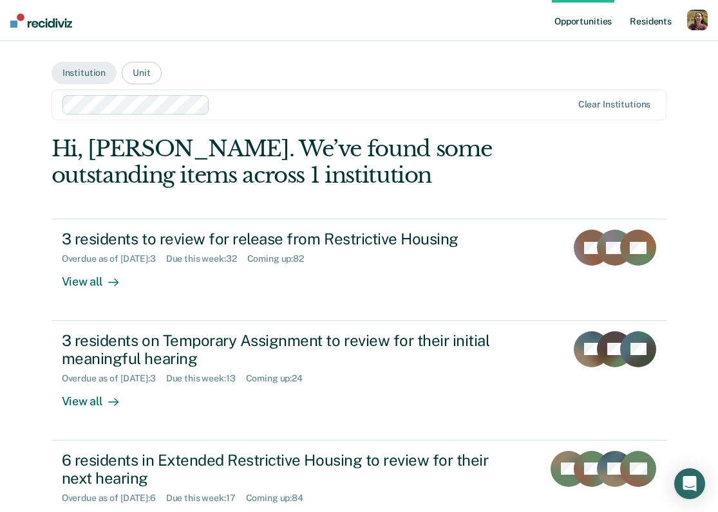
click at [655, 24] on link "Resident s" at bounding box center [650, 20] width 47 height 41
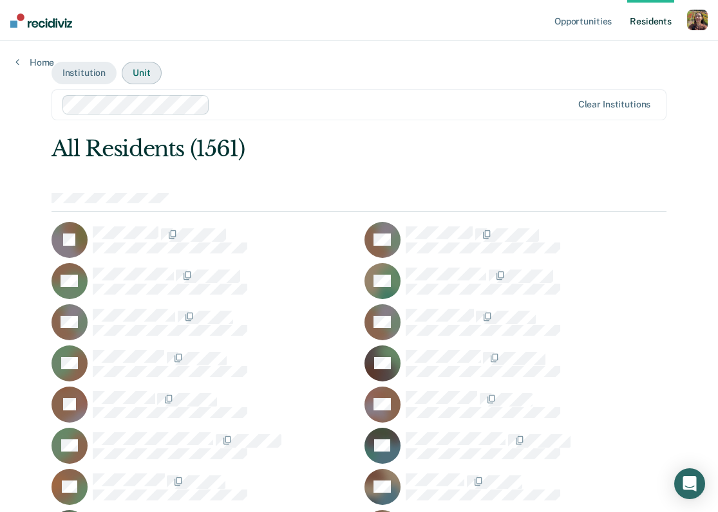
click at [138, 74] on button "Unit" at bounding box center [141, 73] width 39 height 23
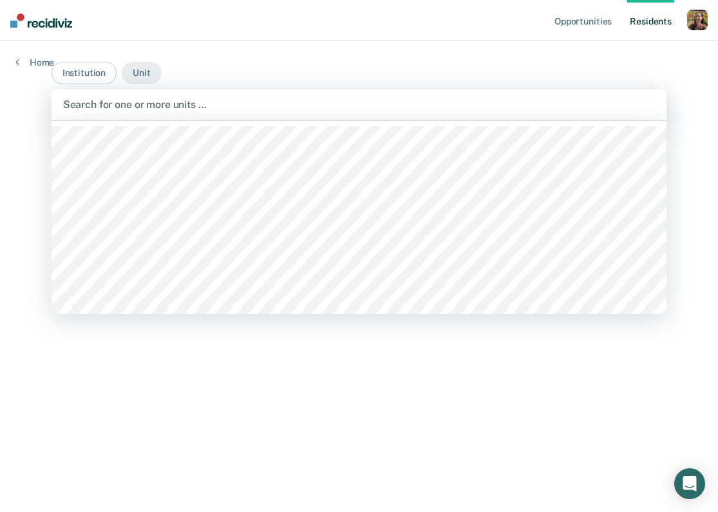
click at [181, 104] on div at bounding box center [359, 104] width 592 height 15
type input "mober"
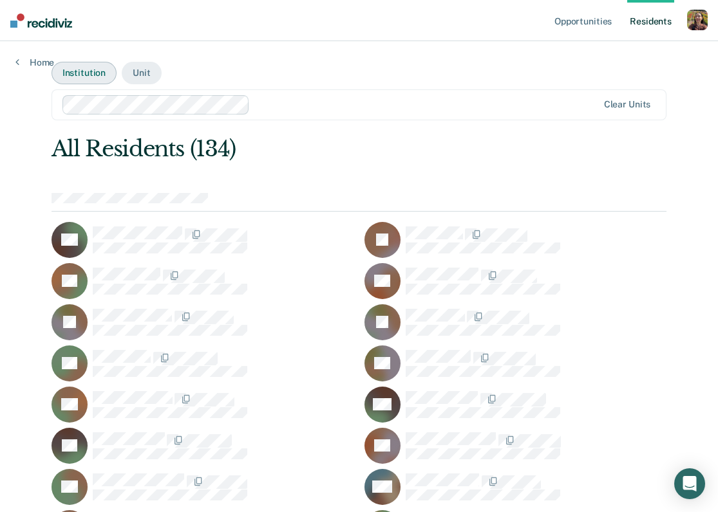
click at [84, 76] on button "Institution" at bounding box center [84, 73] width 65 height 23
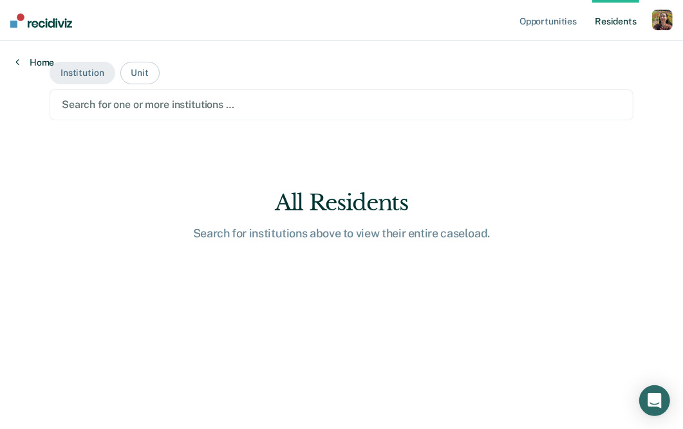
click at [30, 63] on link "Home" at bounding box center [34, 63] width 39 height 12
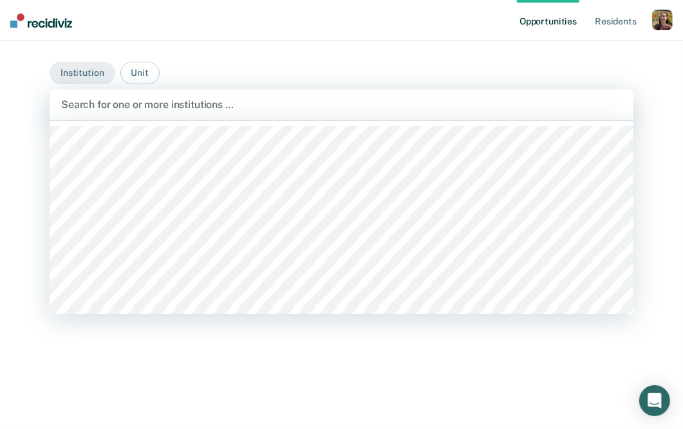
click at [188, 107] on div at bounding box center [341, 104] width 561 height 15
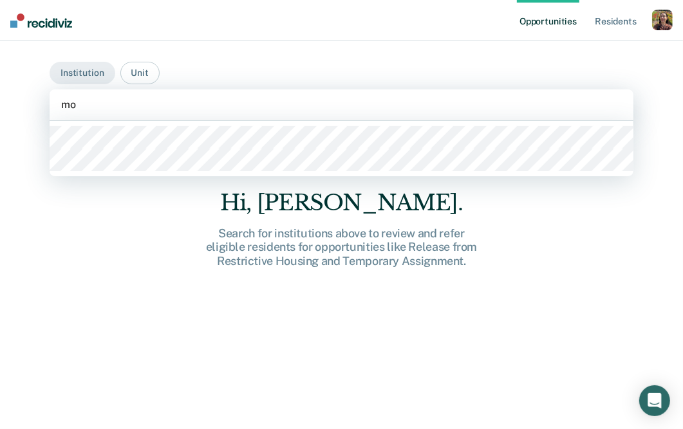
type input "mob"
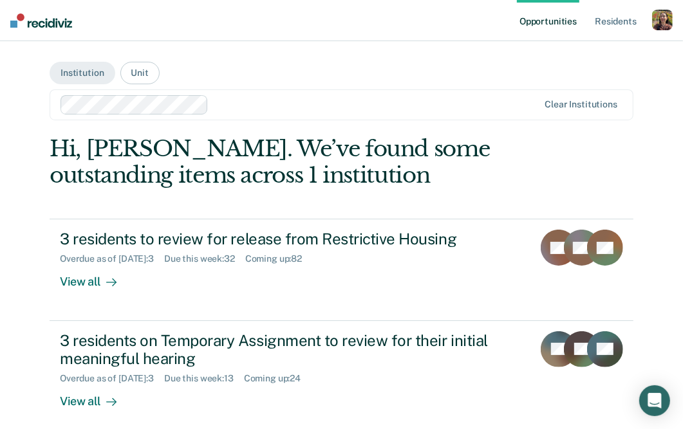
scroll to position [382, 0]
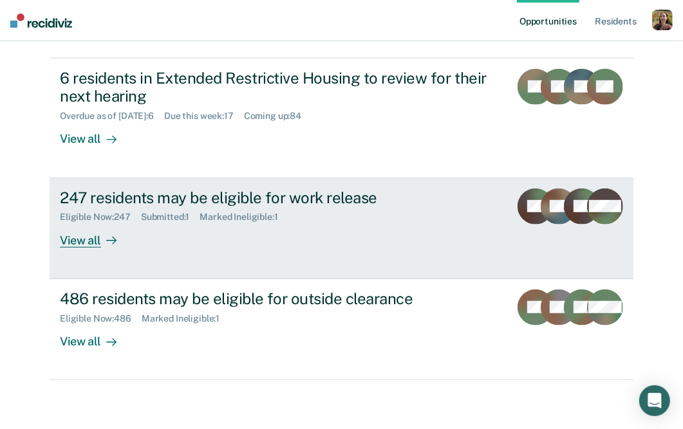
click at [89, 240] on div "View all" at bounding box center [96, 235] width 72 height 25
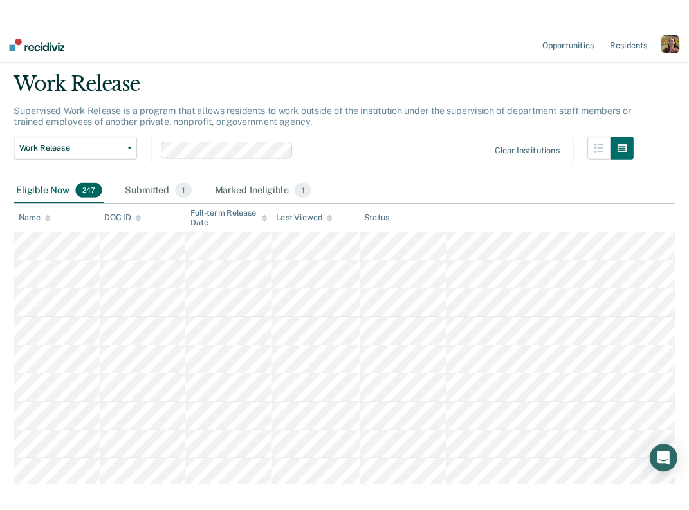
scroll to position [36, 0]
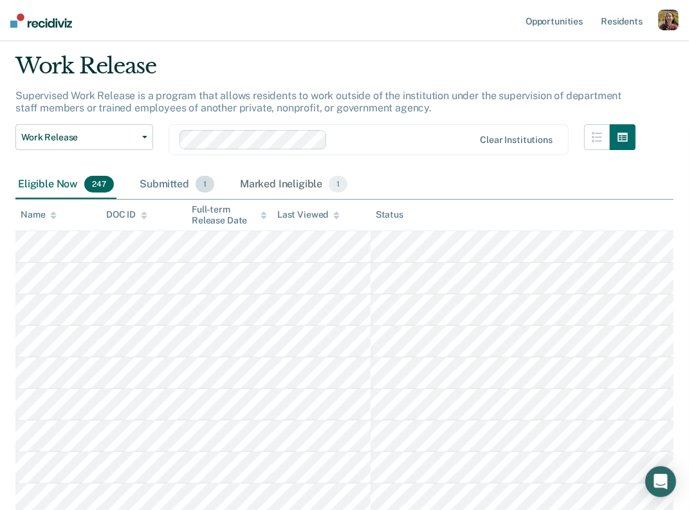
click at [183, 180] on div "Submitted 1" at bounding box center [177, 185] width 80 height 28
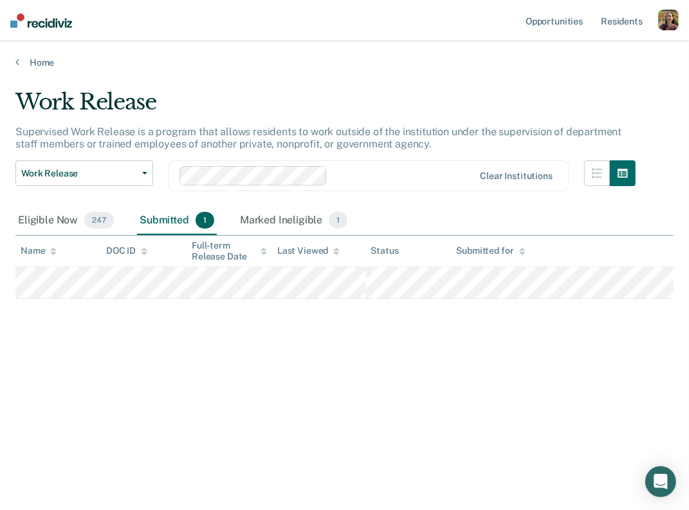
scroll to position [0, 0]
click at [304, 216] on div "Marked Ineligible 1" at bounding box center [294, 221] width 113 height 28
click at [60, 220] on div "Eligible Now 247" at bounding box center [65, 221] width 101 height 28
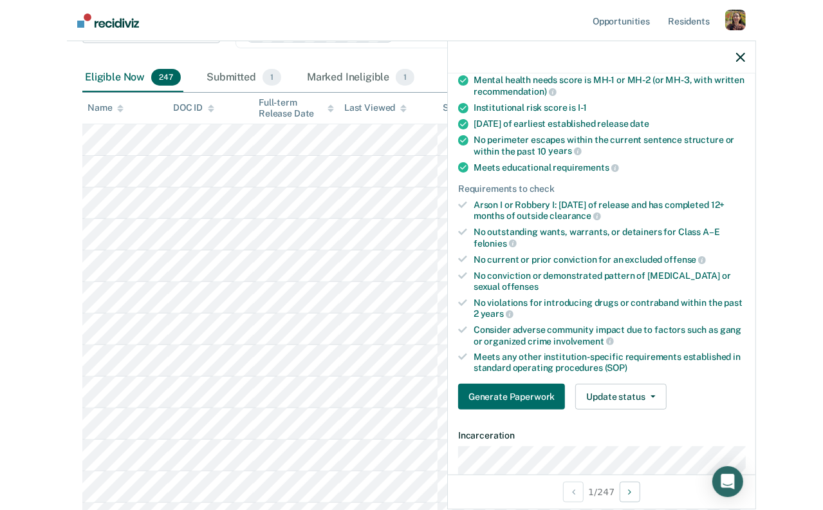
scroll to position [111, 0]
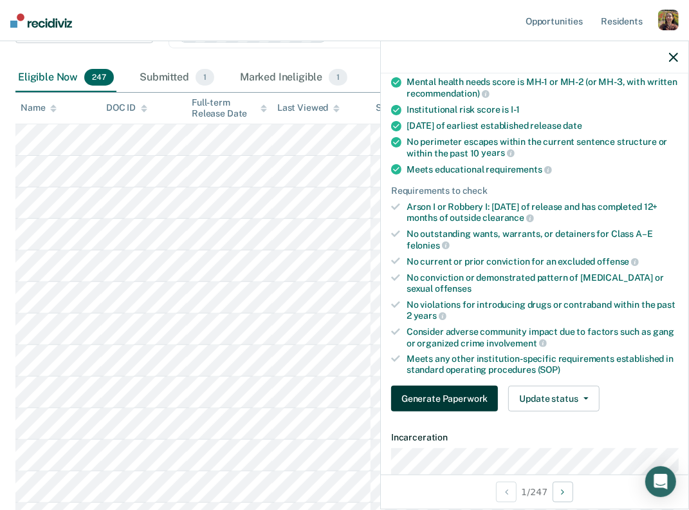
click at [438, 401] on button "Generate Paperwork" at bounding box center [444, 399] width 107 height 26
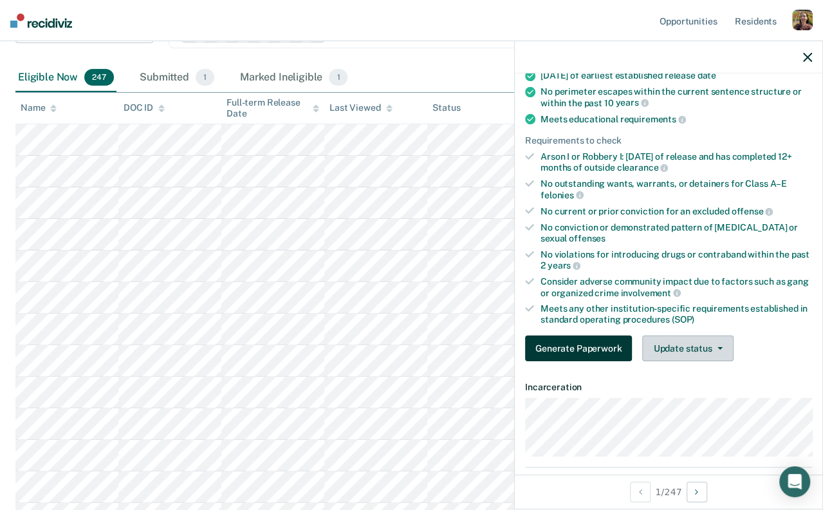
scroll to position [167, 0]
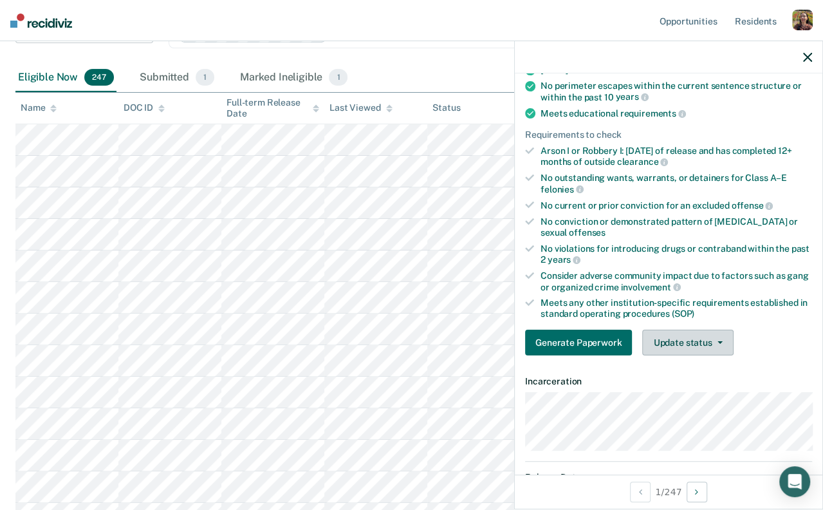
click at [710, 346] on button "Update status" at bounding box center [687, 343] width 91 height 26
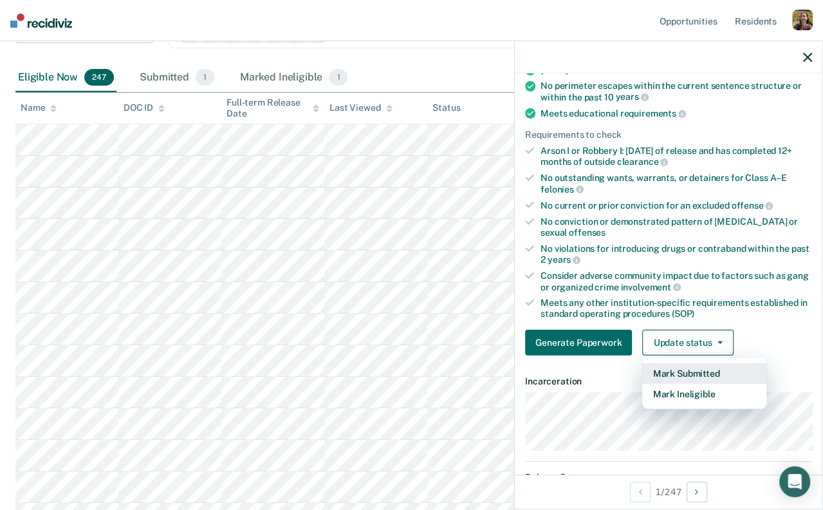
click at [684, 373] on button "Mark Submitted" at bounding box center [704, 373] width 124 height 21
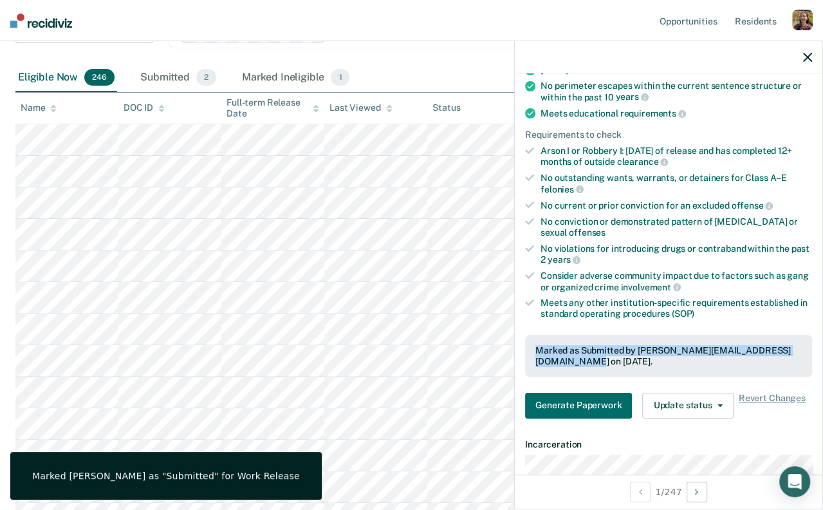
drag, startPoint x: 536, startPoint y: 348, endPoint x: 755, endPoint y: 362, distance: 220.0
click at [755, 362] on div "Marked as Submitted by raj@recidiviz.org on September 10, 2025." at bounding box center [669, 356] width 267 height 22
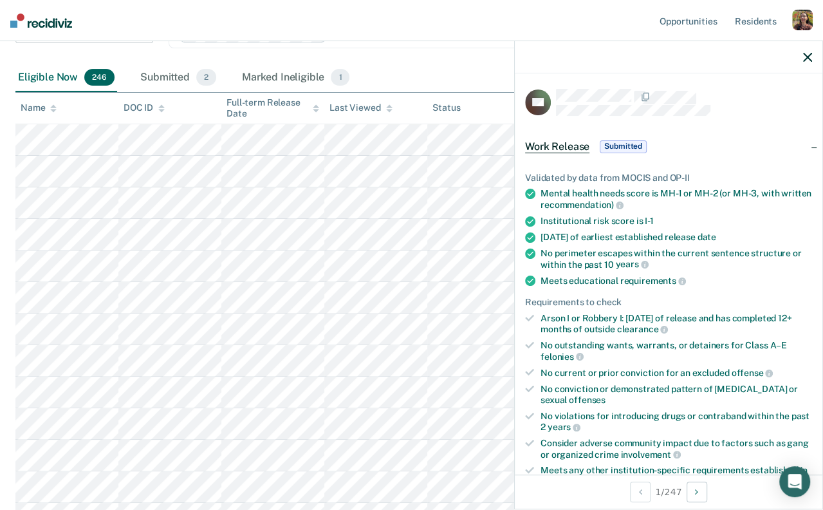
scroll to position [2, 0]
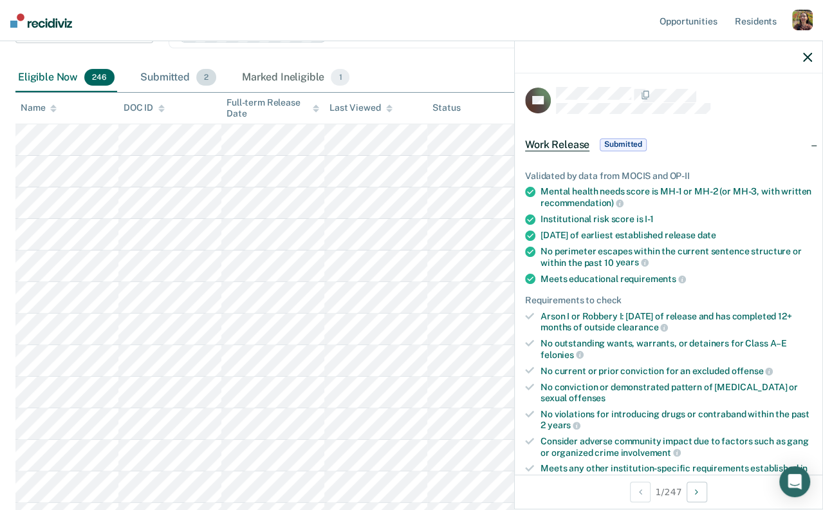
click at [169, 78] on div "Submitted 2" at bounding box center [178, 78] width 81 height 28
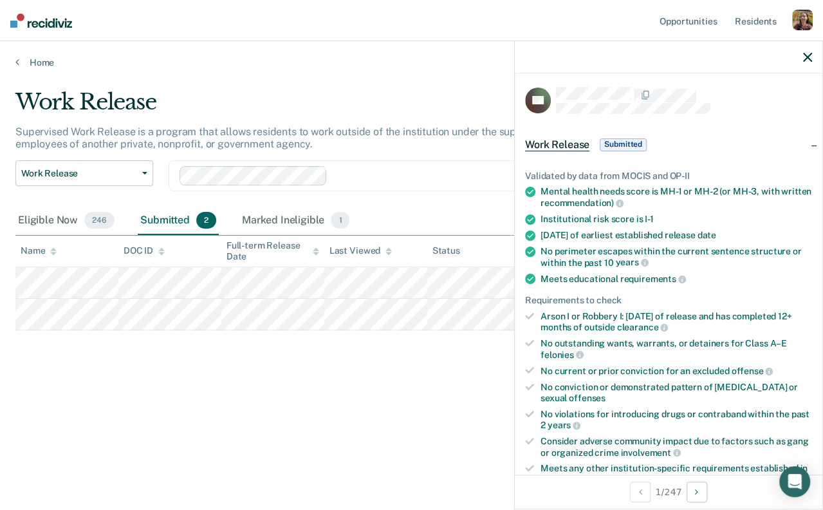
scroll to position [0, 0]
click at [803, 55] on icon "button" at bounding box center [807, 57] width 9 height 9
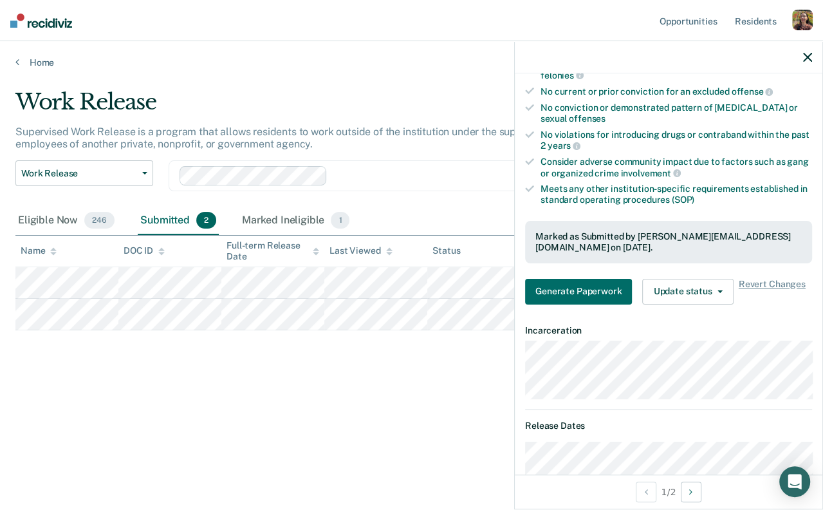
scroll to position [284, 0]
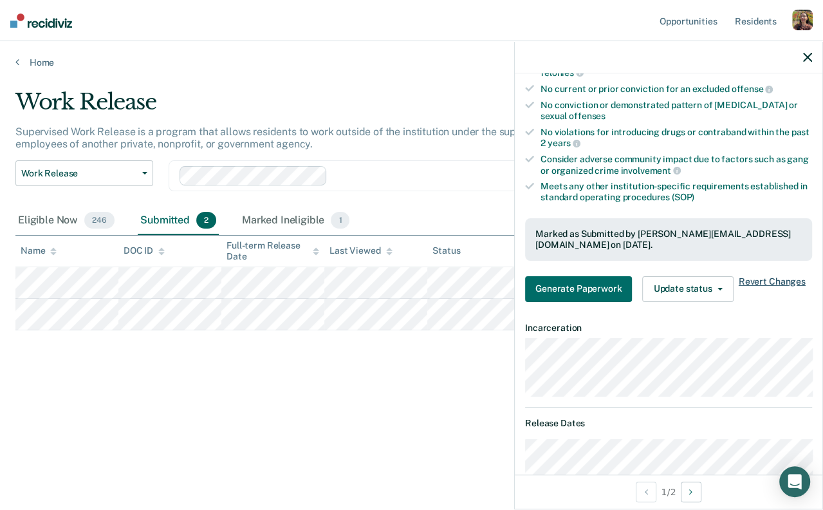
click at [767, 278] on span "Revert Changes" at bounding box center [772, 289] width 67 height 26
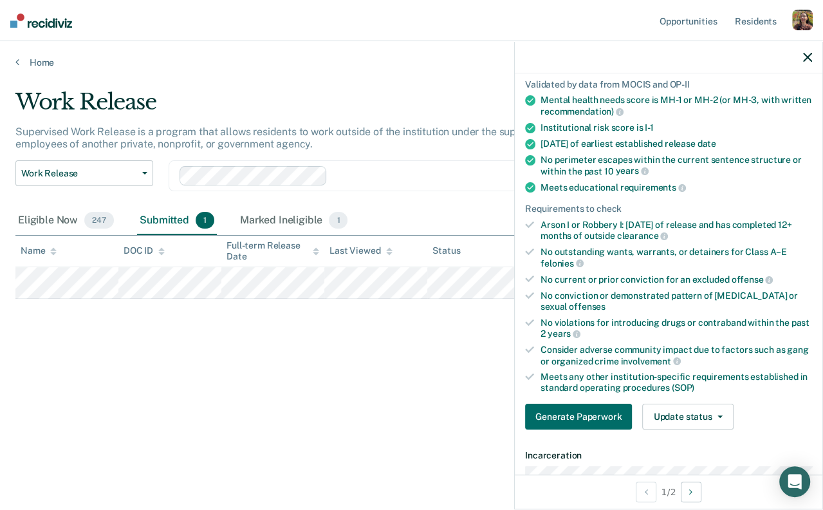
scroll to position [117, 0]
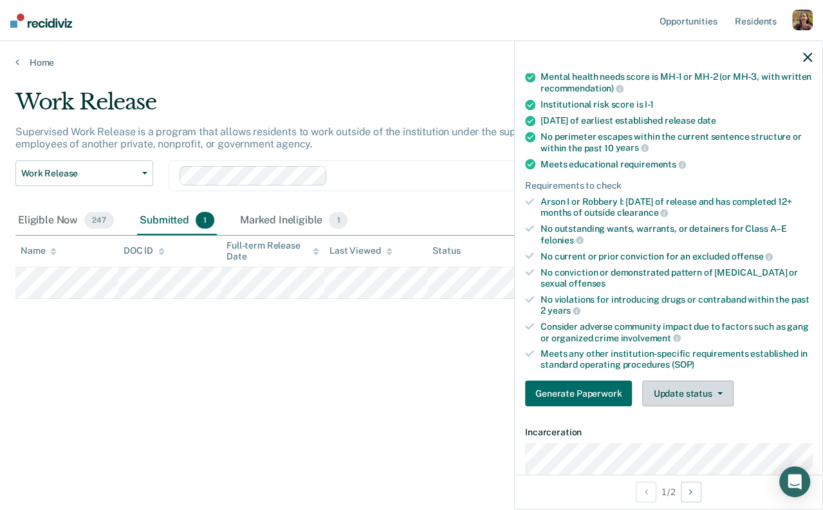
click at [713, 392] on span "button" at bounding box center [718, 393] width 10 height 3
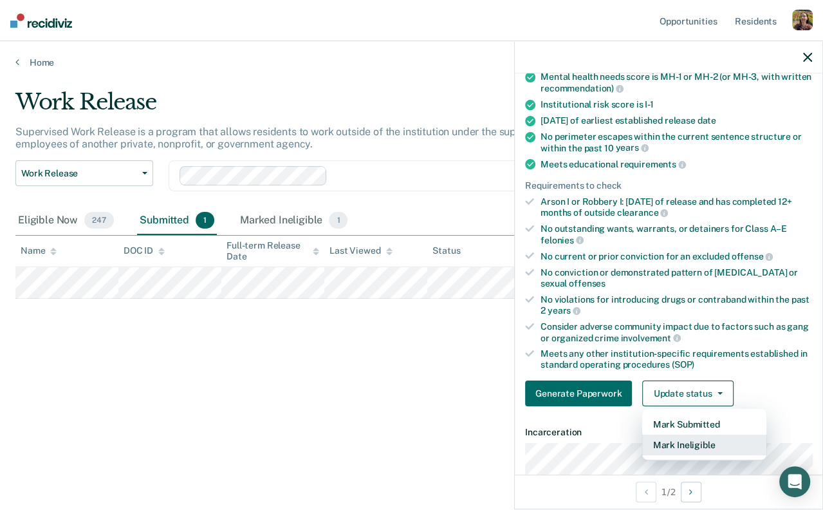
click at [703, 444] on button "Mark Ineligible" at bounding box center [704, 445] width 124 height 21
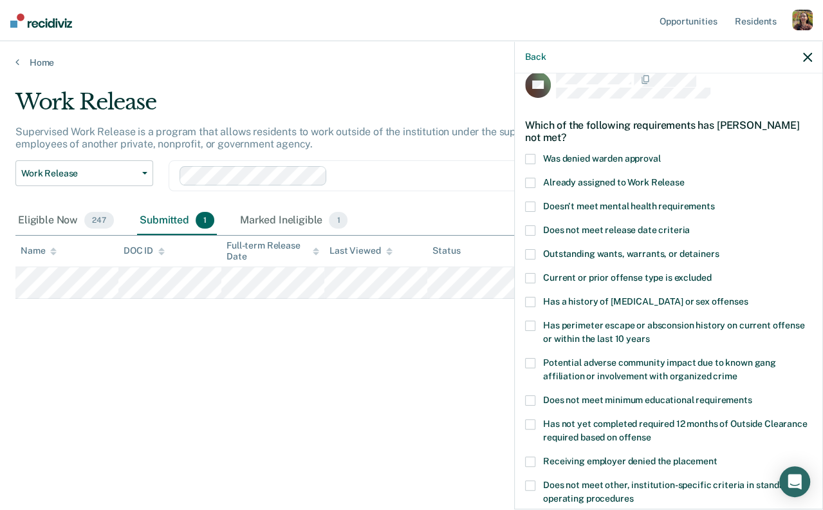
scroll to position [62, 0]
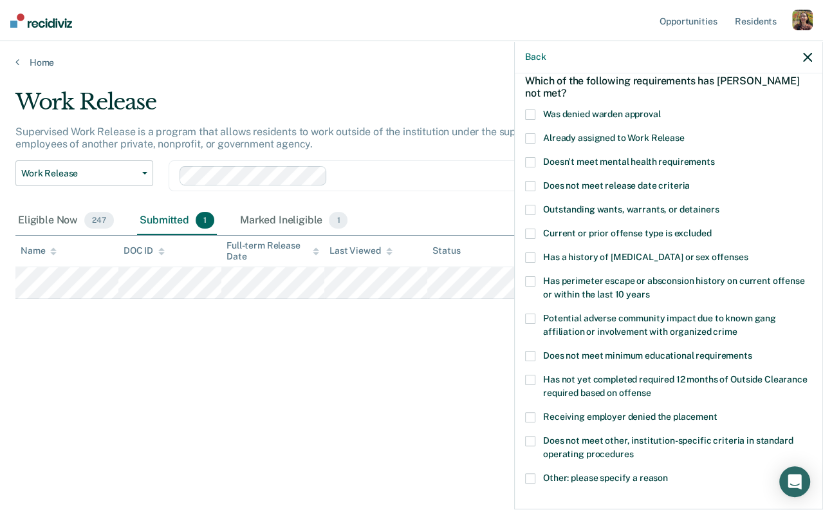
click at [606, 160] on span "Doesn't meet mental health requirements" at bounding box center [629, 161] width 172 height 10
click at [715, 157] on input "Doesn't meet mental health requirements" at bounding box center [715, 157] width 0 height 0
click at [606, 185] on span "Does not meet release date criteria" at bounding box center [616, 185] width 147 height 10
click at [690, 181] on input "Does not meet release date criteria" at bounding box center [690, 181] width 0 height 0
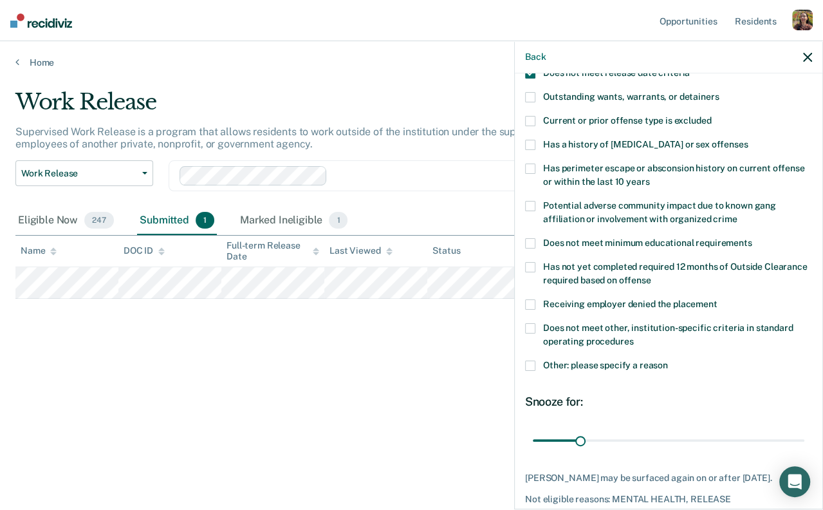
scroll to position [174, 0]
click at [617, 369] on span "Other: please specify a reason" at bounding box center [605, 366] width 125 height 10
click at [668, 361] on input "Other: please specify a reason" at bounding box center [668, 361] width 0 height 0
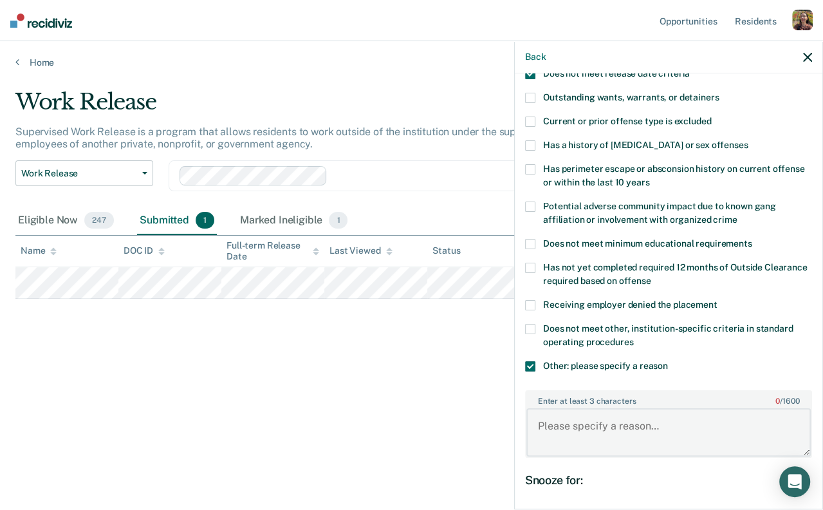
click at [615, 419] on textarea "Enter at least 3 characters 0 / 1600" at bounding box center [669, 432] width 285 height 48
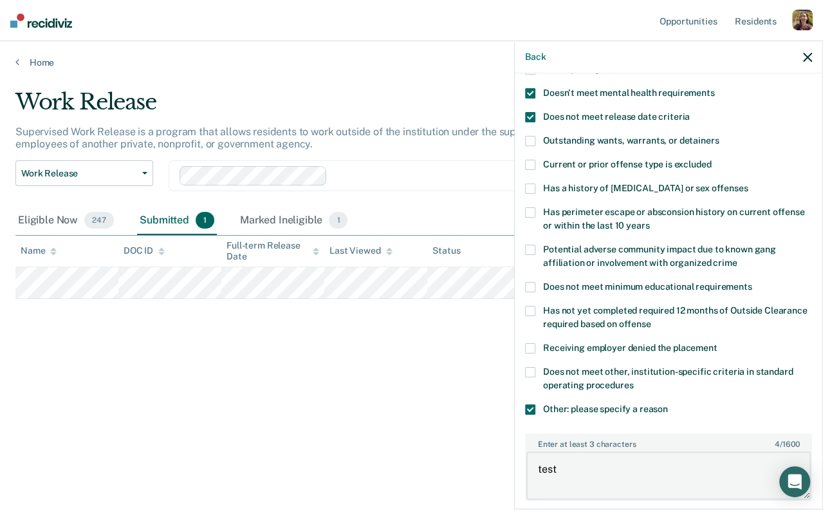
scroll to position [194, 0]
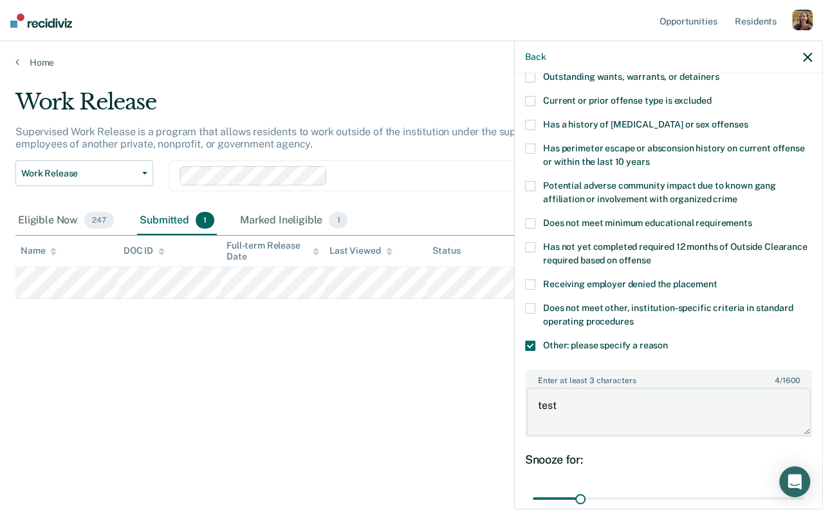
click at [564, 404] on textarea "test" at bounding box center [669, 412] width 285 height 48
drag, startPoint x: 586, startPoint y: 410, endPoint x: 505, endPoint y: 410, distance: 81.1
click at [504, 410] on body "Looks like you’re using Internet Explorer 11. For faster loading and a better e…" at bounding box center [411, 255] width 823 height 510
type textarea "client decline"
drag, startPoint x: 674, startPoint y: 417, endPoint x: 500, endPoint y: 417, distance: 173.8
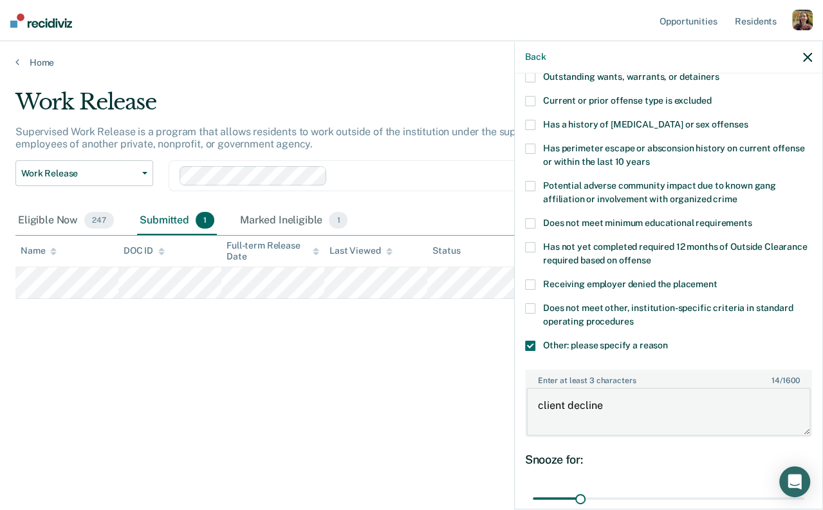
click at [500, 417] on body "Looks like you’re using Internet Explorer 11. For faster loading and a better e…" at bounding box center [411, 255] width 823 height 510
click at [534, 346] on span at bounding box center [530, 346] width 10 height 10
click at [668, 341] on input "Other: please specify a reason" at bounding box center [668, 341] width 0 height 0
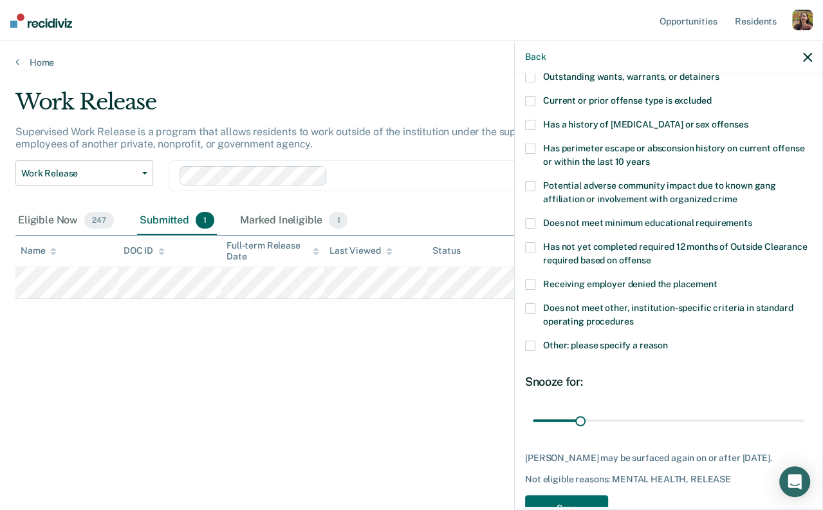
scroll to position [230, 0]
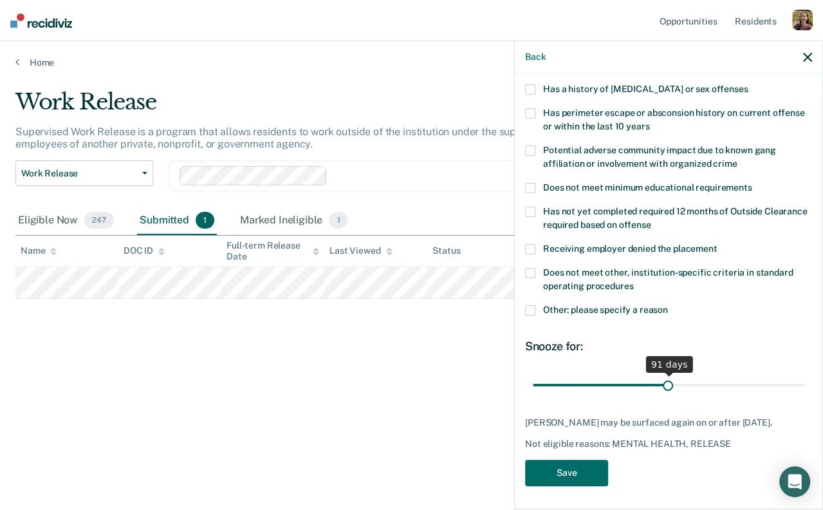
drag, startPoint x: 579, startPoint y: 381, endPoint x: 668, endPoint y: 386, distance: 89.6
click at [668, 386] on input "range" at bounding box center [669, 385] width 272 height 23
drag, startPoint x: 668, startPoint y: 386, endPoint x: 689, endPoint y: 394, distance: 23.4
click at [689, 394] on input "range" at bounding box center [669, 385] width 272 height 23
drag, startPoint x: 525, startPoint y: 420, endPoint x: 809, endPoint y: 433, distance: 283.5
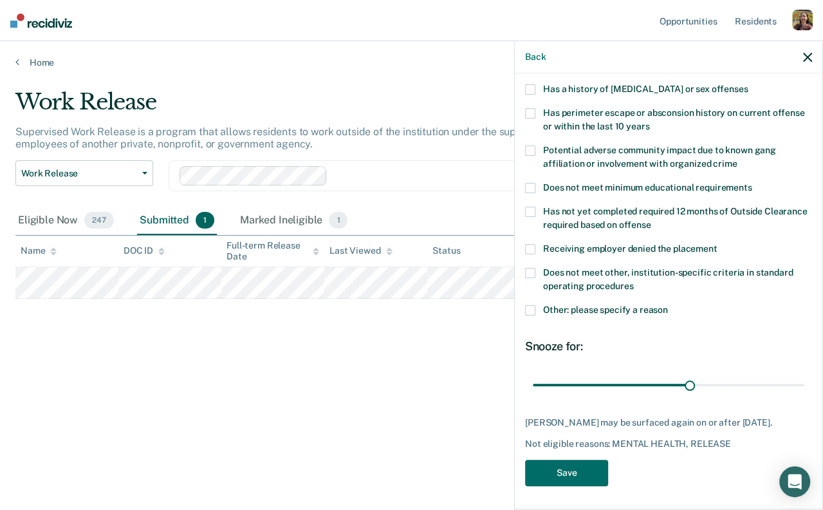
click at [809, 433] on div "Donald Adams may be surfaced again on or after December 24, 2025. Not eligible …" at bounding box center [668, 433] width 287 height 32
type input "122"
drag, startPoint x: 695, startPoint y: 382, endPoint x: 715, endPoint y: 383, distance: 20.0
click at [715, 383] on input "range" at bounding box center [669, 385] width 272 height 23
click at [754, 442] on div "Not eligible reasons: MENTAL HEALTH, RELEASE" at bounding box center [668, 443] width 287 height 11
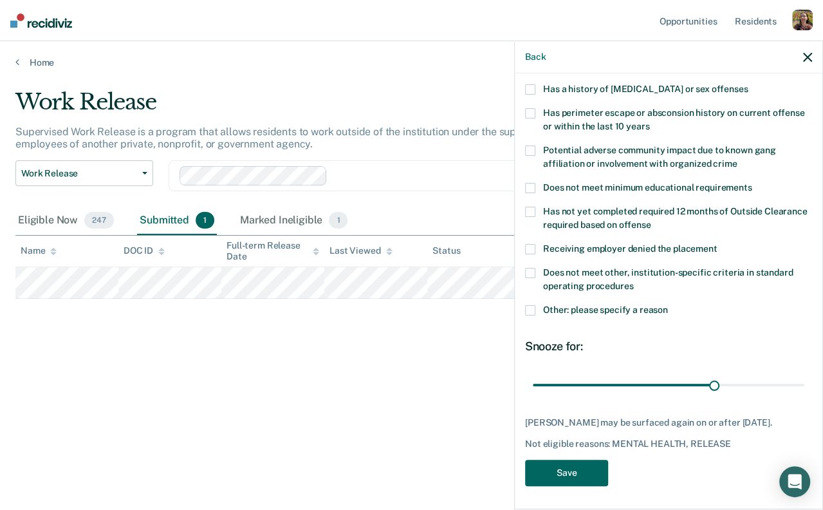
click at [557, 477] on button "Save" at bounding box center [566, 473] width 83 height 26
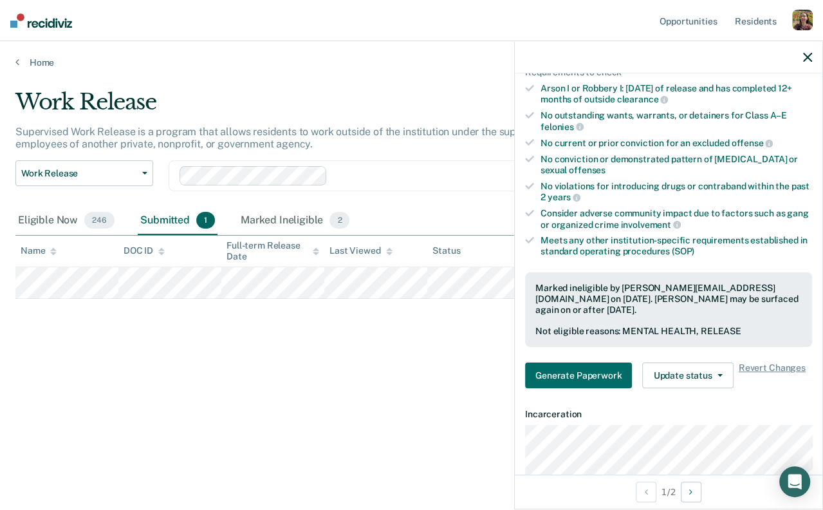
click at [804, 54] on icon "button" at bounding box center [807, 57] width 9 height 9
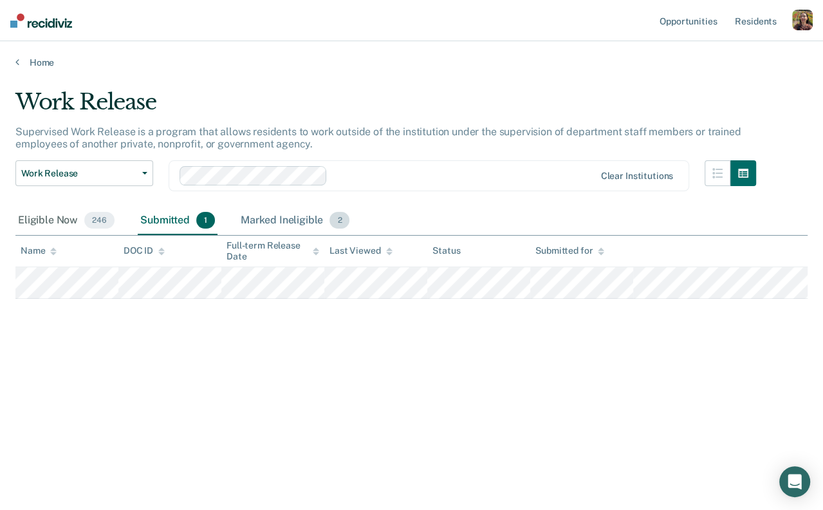
click at [290, 217] on div "Marked Ineligible 2" at bounding box center [295, 221] width 115 height 28
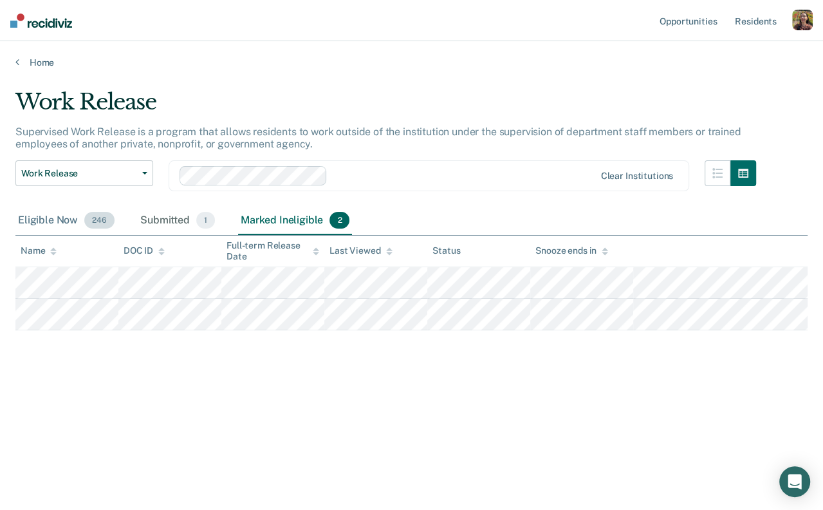
click at [52, 212] on div "Eligible Now 246" at bounding box center [66, 221] width 102 height 28
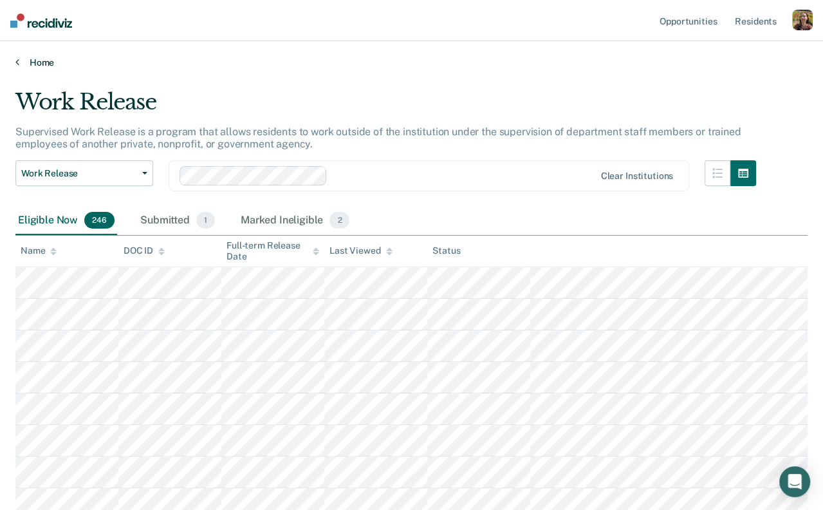
click at [43, 61] on link "Home" at bounding box center [411, 63] width 792 height 12
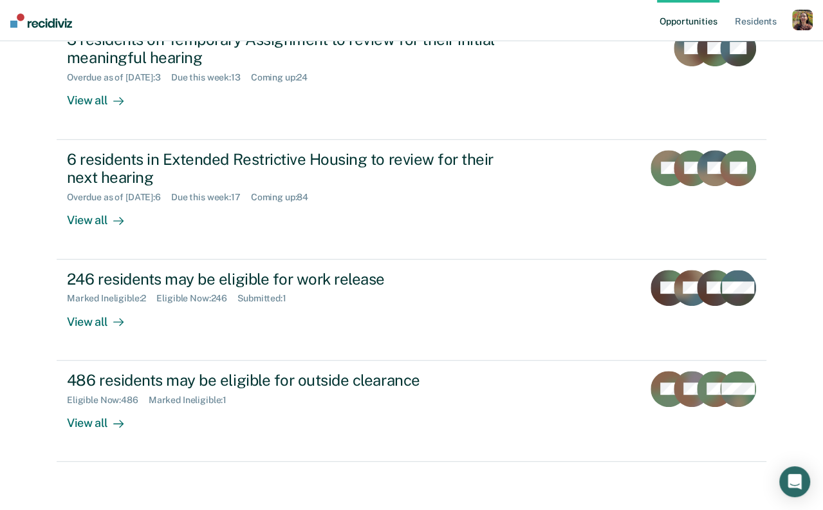
scroll to position [302, 0]
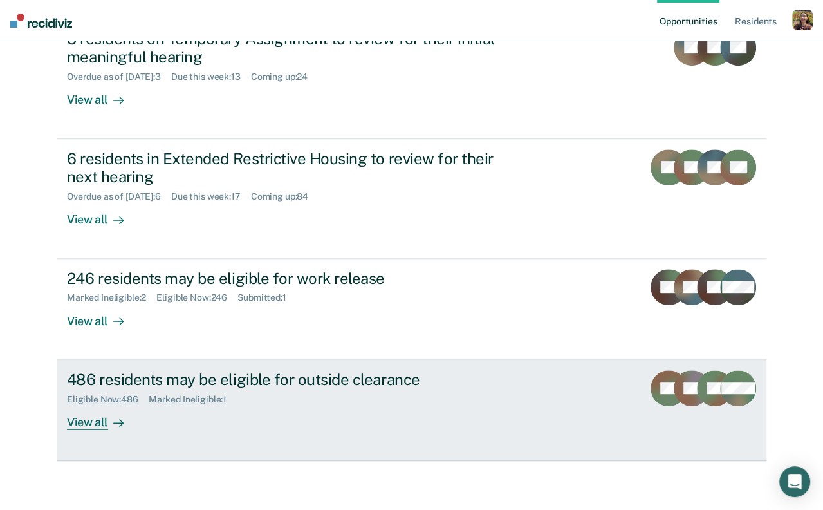
click at [93, 422] on div "View all" at bounding box center [103, 416] width 72 height 25
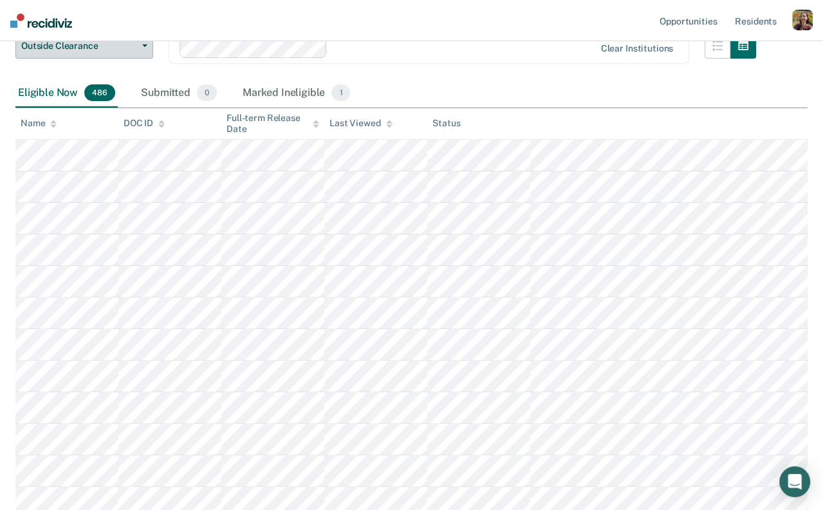
scroll to position [18, 0]
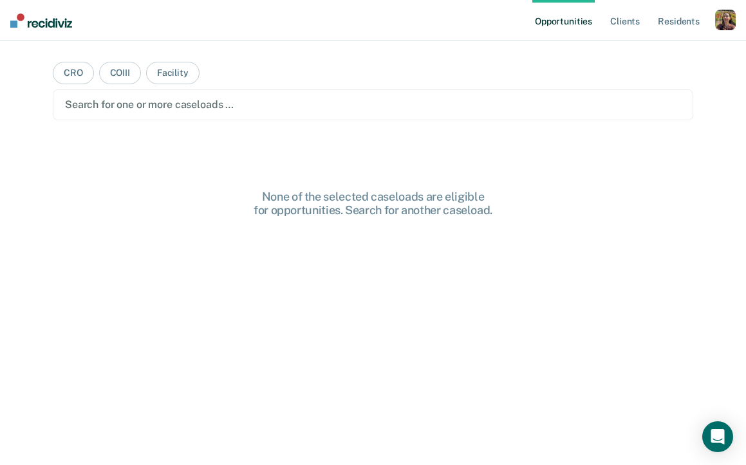
click at [733, 12] on div "button" at bounding box center [725, 20] width 21 height 21
click at [675, 52] on link "Profile" at bounding box center [674, 52] width 104 height 11
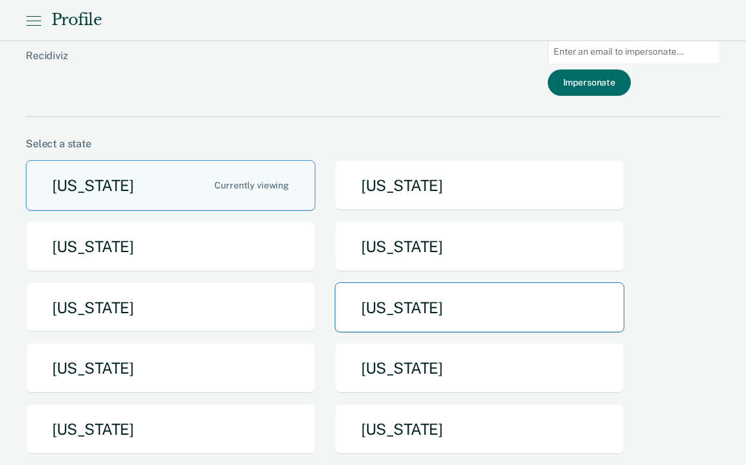
scroll to position [77, 0]
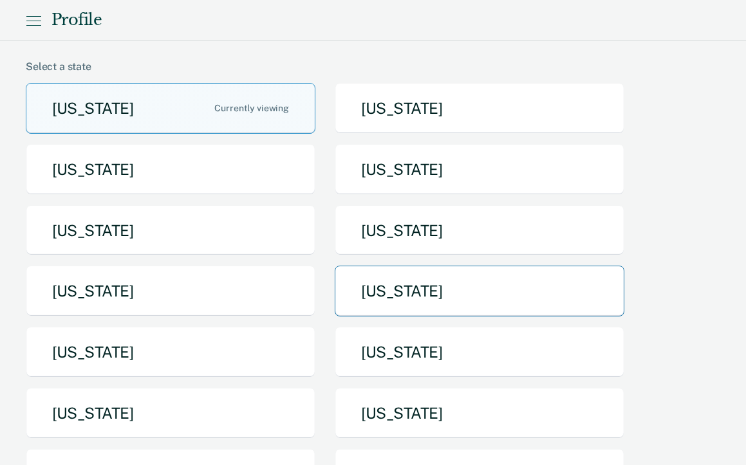
click at [445, 288] on button "[US_STATE]" at bounding box center [480, 291] width 290 height 51
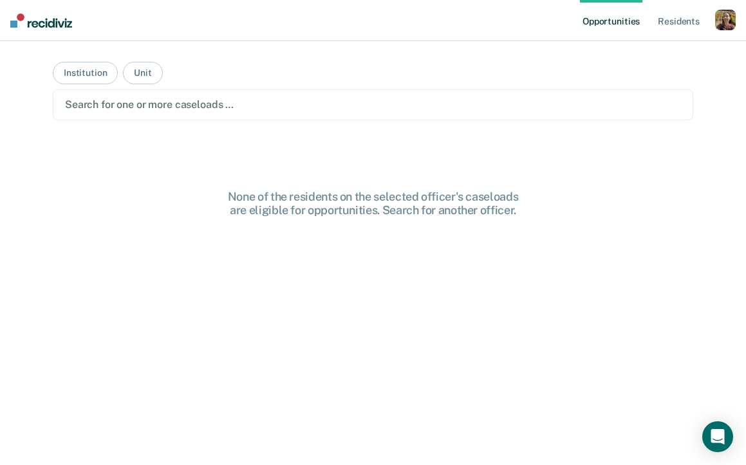
click at [726, 23] on div "button" at bounding box center [725, 20] width 21 height 21
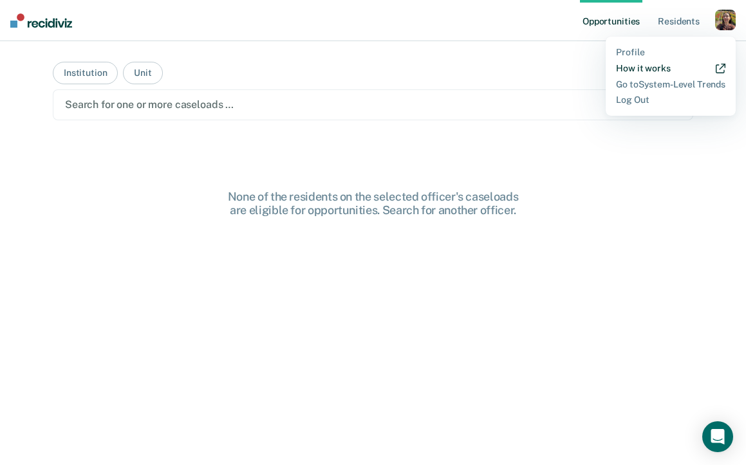
click at [664, 70] on link "How it works" at bounding box center [670, 68] width 109 height 11
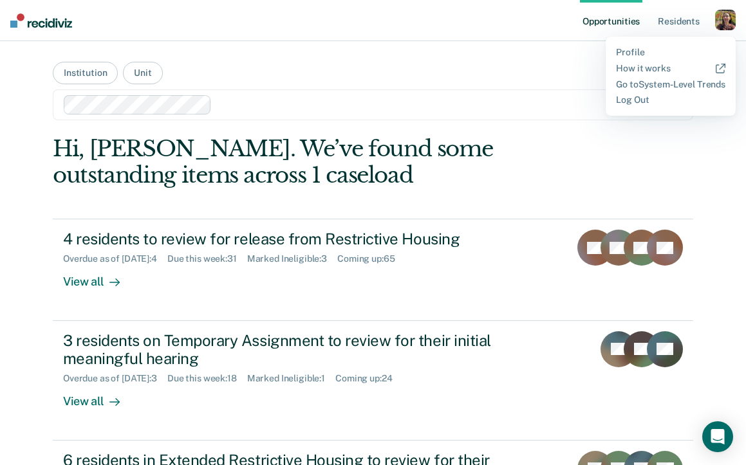
click at [505, 60] on main "Institution Unit Clear caseloads Hi, Rajan. We’ve found some outstanding items …" at bounding box center [372, 237] width 671 height 393
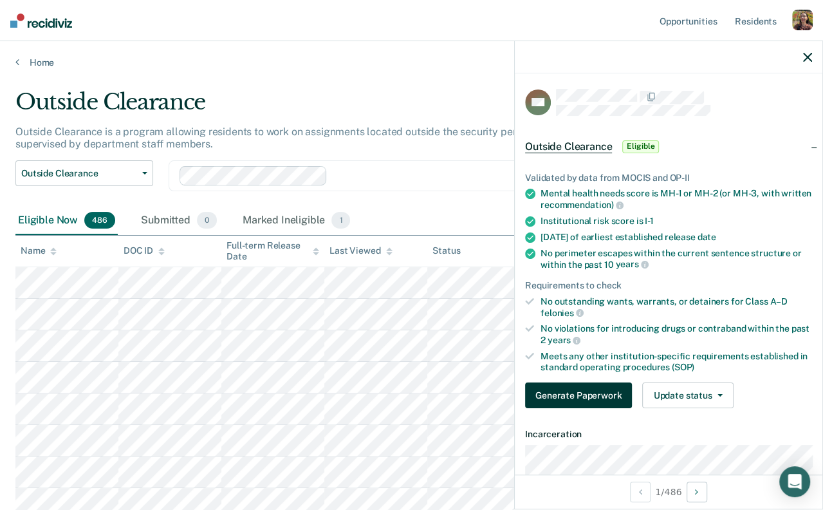
click at [577, 397] on button "Generate Paperwork" at bounding box center [578, 395] width 107 height 26
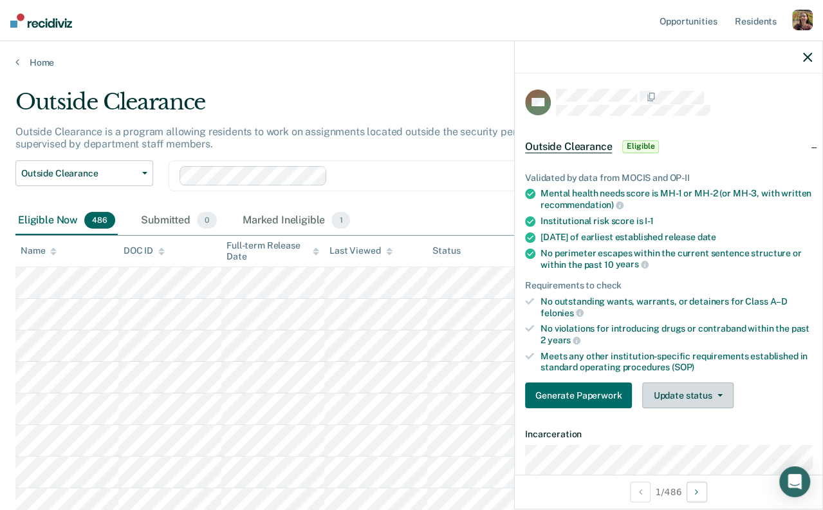
click at [700, 390] on button "Update status" at bounding box center [687, 395] width 91 height 26
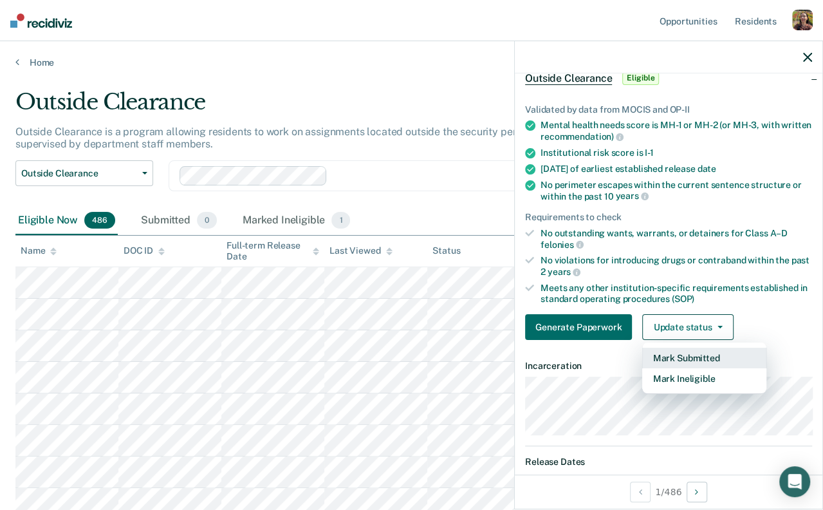
scroll to position [79, 0]
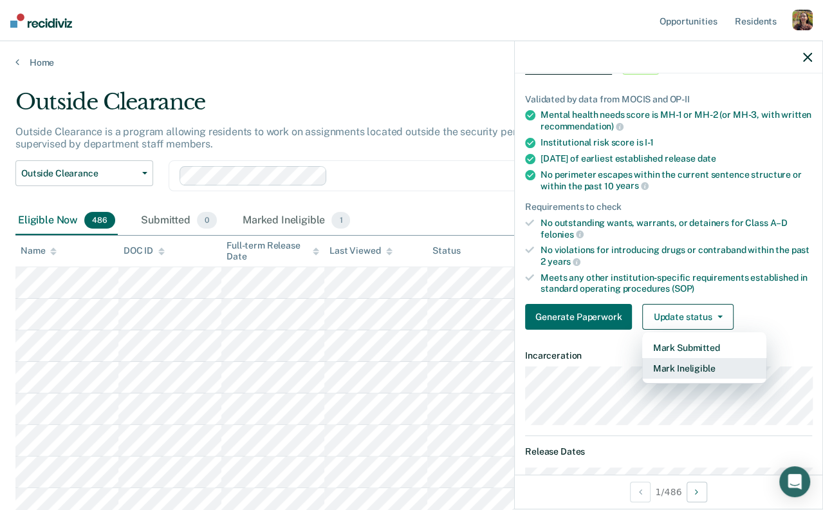
click at [675, 375] on button "Mark Ineligible" at bounding box center [704, 368] width 124 height 21
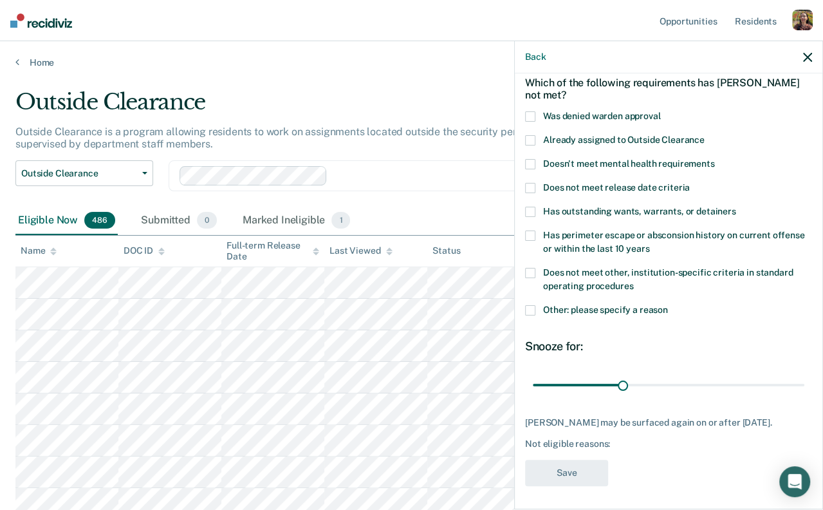
scroll to position [0, 0]
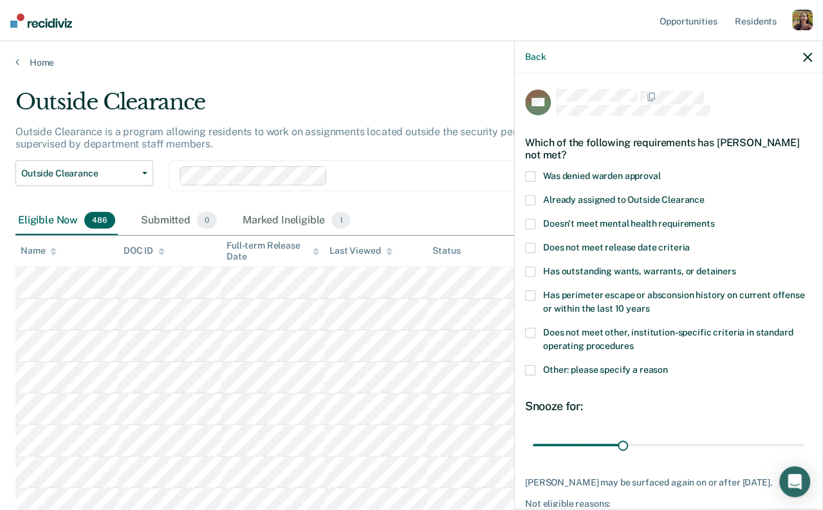
click at [570, 227] on span "Doesn't meet mental health requirements" at bounding box center [629, 223] width 172 height 10
click at [715, 219] on input "Doesn't meet mental health requirements" at bounding box center [715, 219] width 0 height 0
click at [573, 246] on span "Does not meet release date criteria" at bounding box center [616, 247] width 147 height 10
click at [690, 243] on input "Does not meet release date criteria" at bounding box center [690, 243] width 0 height 0
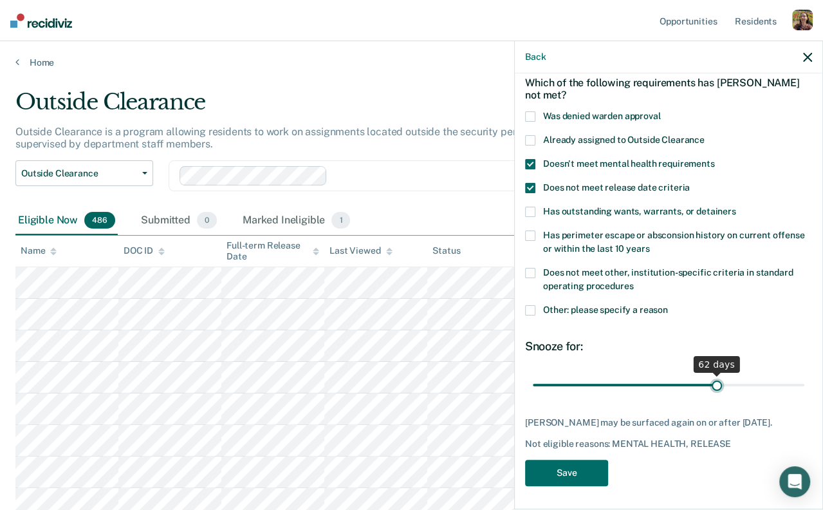
drag, startPoint x: 624, startPoint y: 385, endPoint x: 718, endPoint y: 388, distance: 94.0
type input "62"
click at [718, 388] on input "range" at bounding box center [669, 385] width 272 height 23
click at [572, 470] on button "Save" at bounding box center [566, 473] width 83 height 26
click at [277, 221] on div "Marked Ineligible 2" at bounding box center [297, 221] width 115 height 28
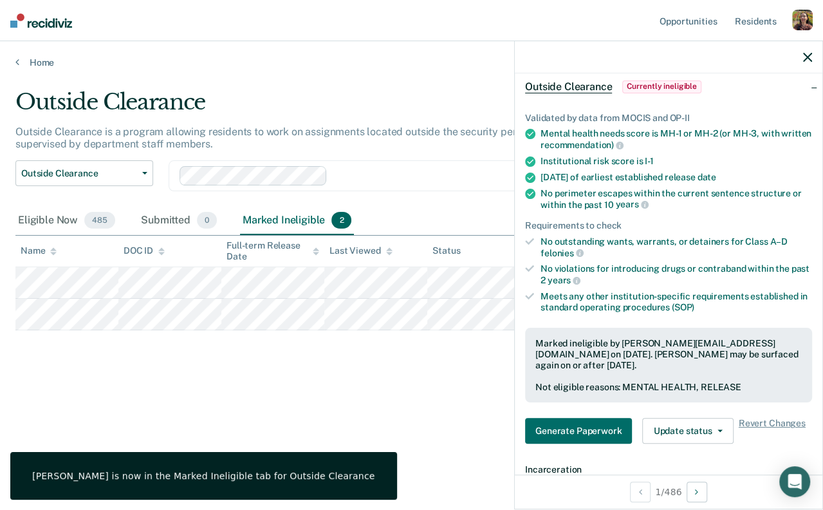
click at [811, 59] on icon "button" at bounding box center [807, 57] width 9 height 9
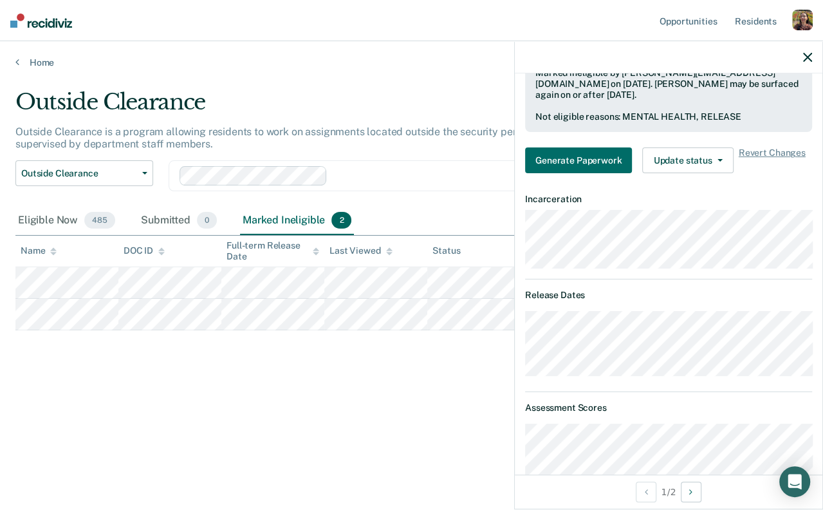
scroll to position [310, 0]
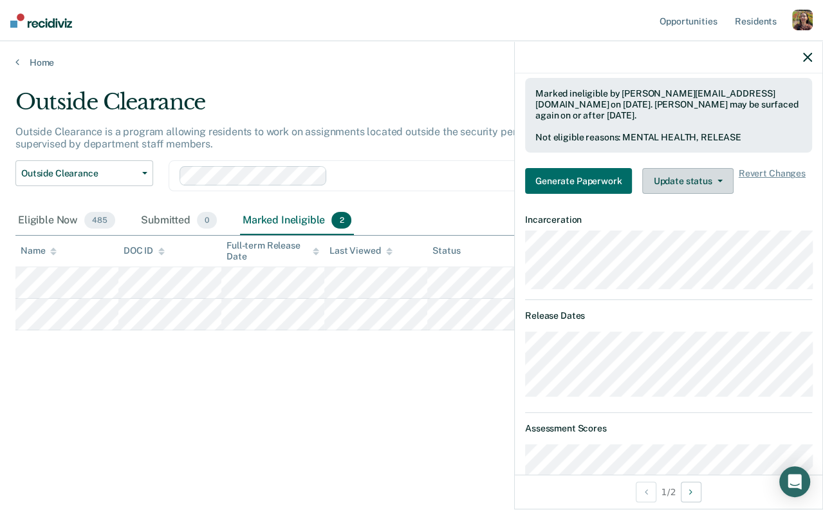
click at [691, 187] on button "Update status" at bounding box center [687, 181] width 91 height 26
click at [803, 60] on icon "button" at bounding box center [807, 57] width 9 height 9
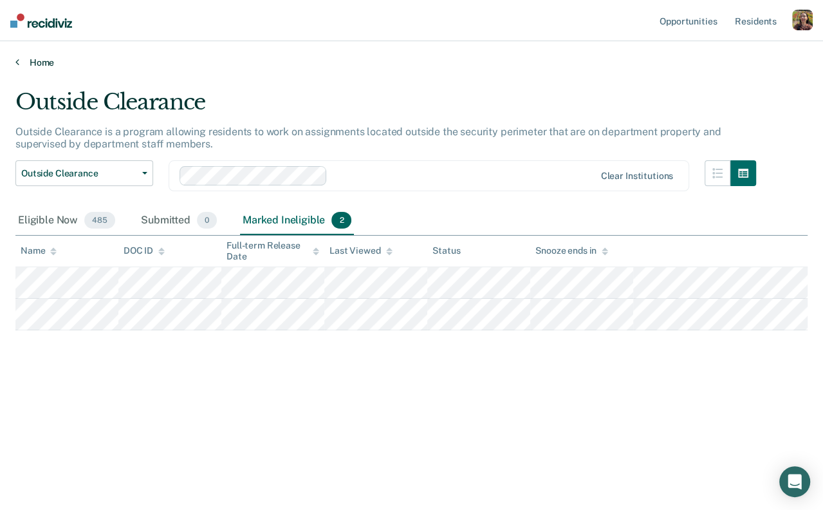
click at [37, 61] on link "Home" at bounding box center [411, 63] width 792 height 12
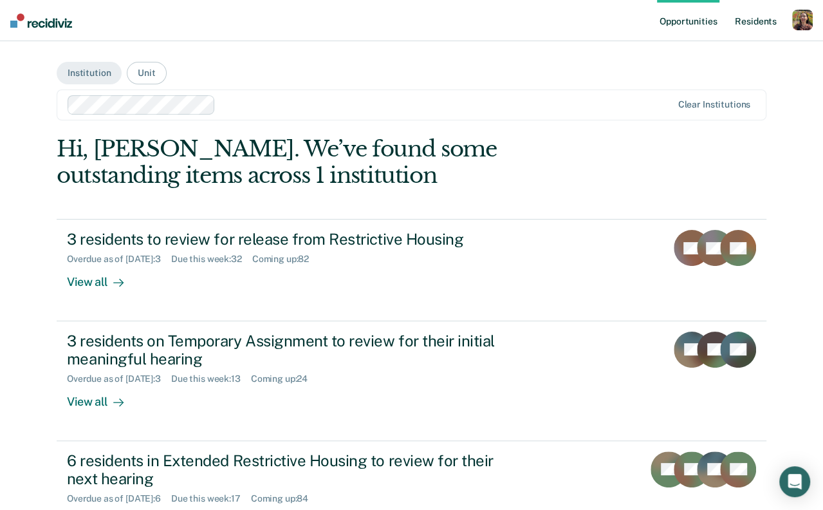
click at [759, 27] on link "Resident s" at bounding box center [756, 20] width 47 height 41
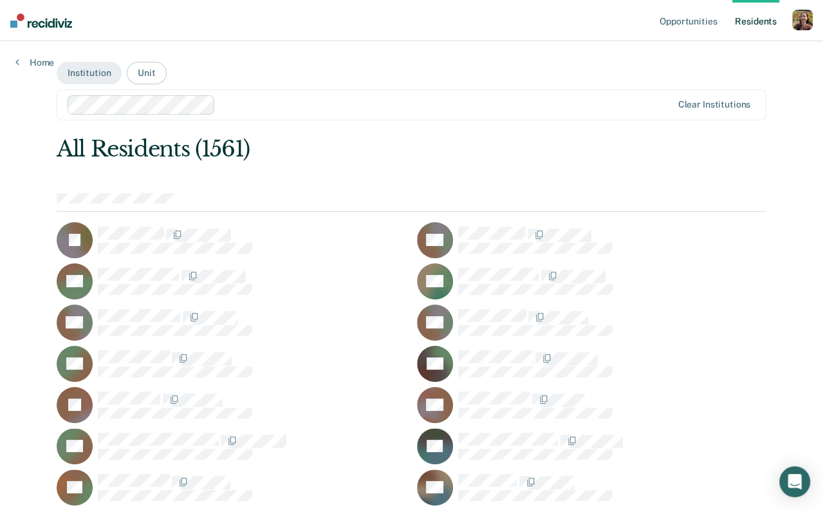
scroll to position [5, 0]
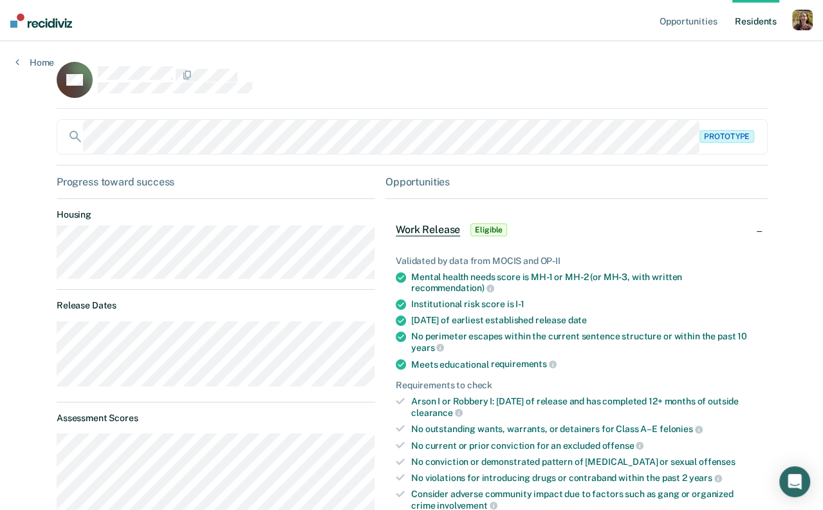
click at [502, 349] on div "No perimeter escapes within the current sentence structure or within the past 1…" at bounding box center [584, 342] width 346 height 22
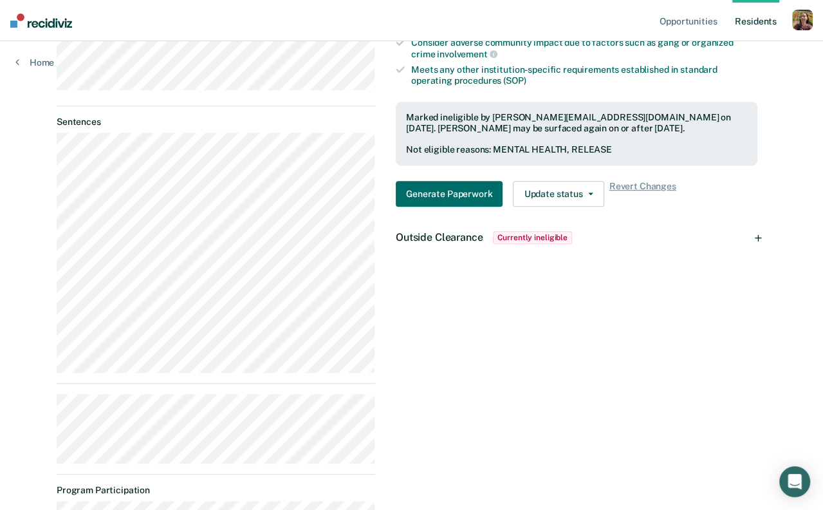
scroll to position [6, 0]
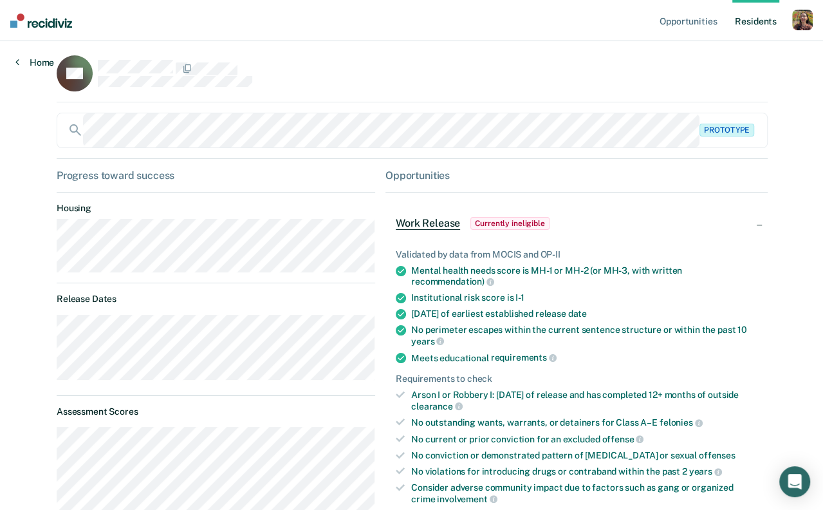
click at [32, 61] on link "Home" at bounding box center [34, 63] width 39 height 12
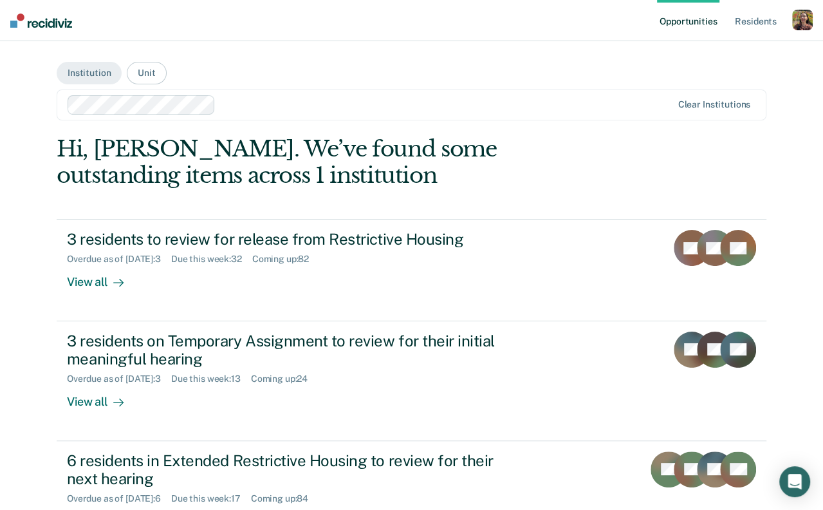
click at [806, 21] on div "button" at bounding box center [802, 20] width 21 height 21
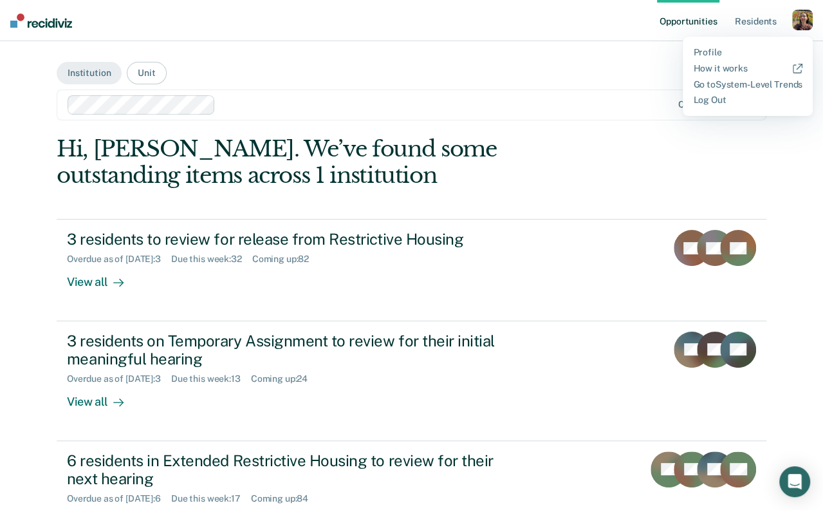
click at [512, 69] on main "Institution Unit Clear institutions Hi, Rajan. We’ve found some outstanding ite…" at bounding box center [411, 412] width 741 height 742
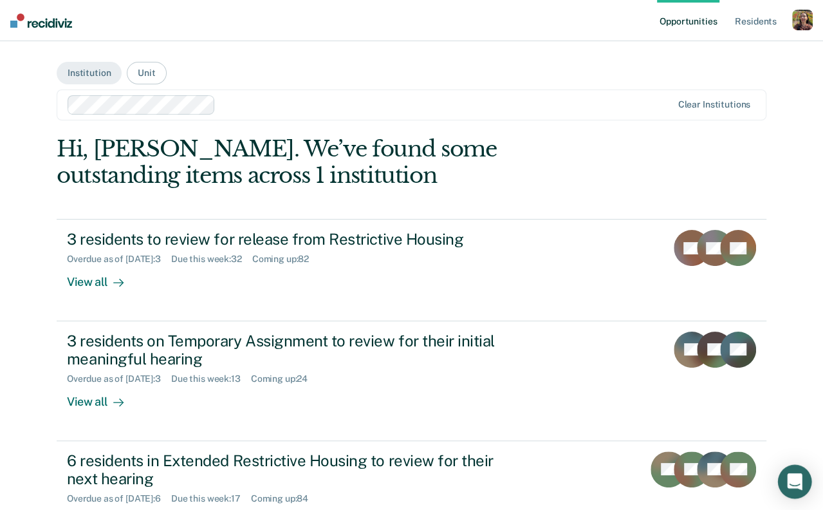
click at [799, 483] on icon "Open Intercom Messenger" at bounding box center [794, 481] width 15 height 17
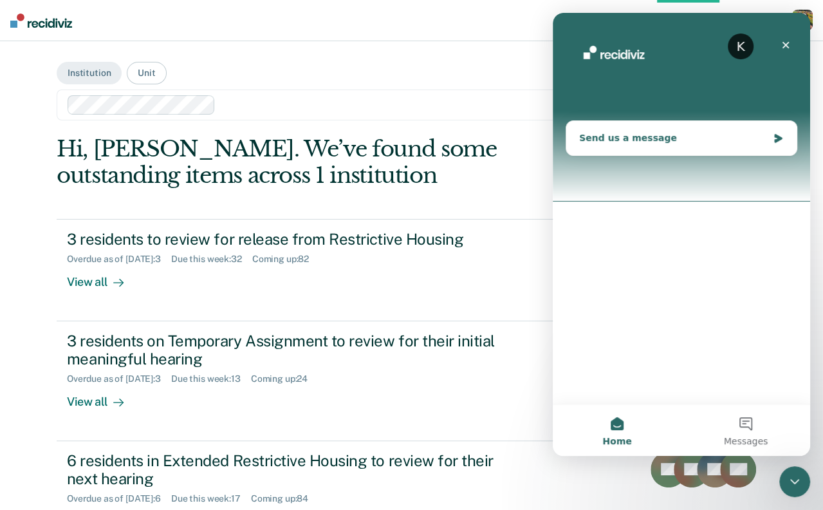
click at [652, 141] on div "Send us a message" at bounding box center [673, 138] width 189 height 14
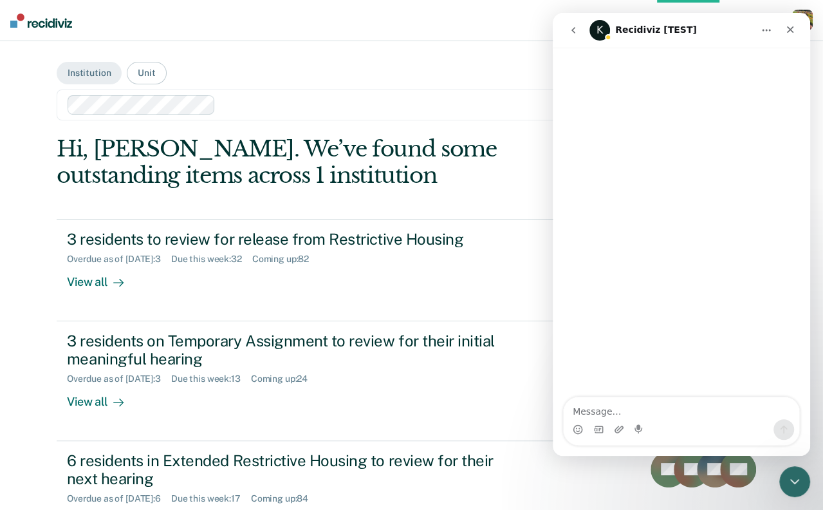
click at [662, 413] on textarea "Message…" at bounding box center [682, 408] width 236 height 22
type textarea "hi help now"
click at [622, 425] on div "Intercom messenger" at bounding box center [682, 429] width 236 height 21
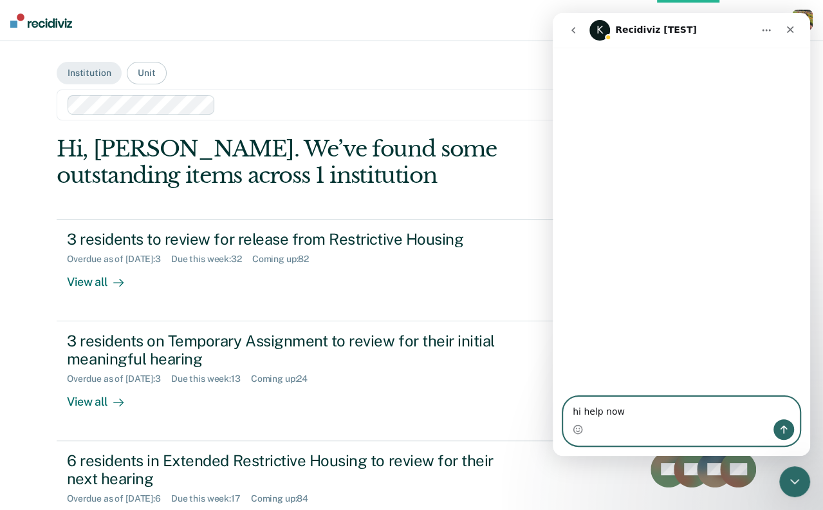
drag, startPoint x: 663, startPoint y: 416, endPoint x: 564, endPoint y: 411, distance: 99.2
click at [564, 411] on textarea "hi help now" at bounding box center [682, 408] width 236 height 22
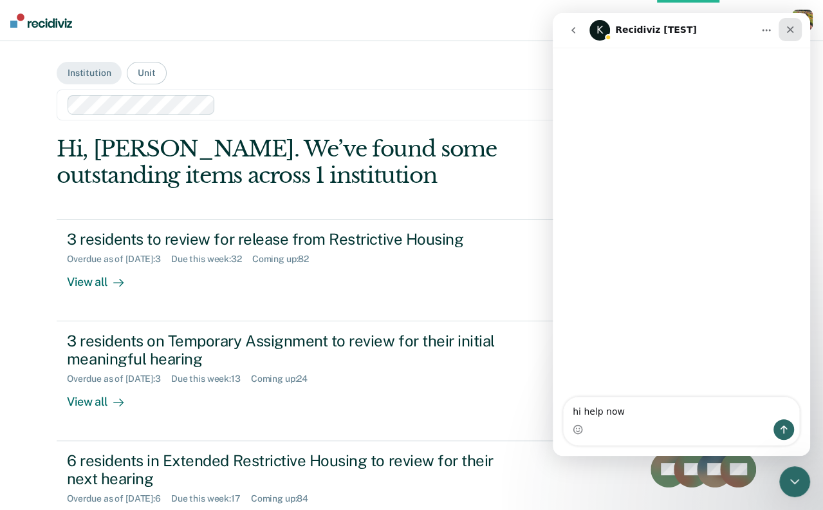
click at [791, 31] on icon "Close" at bounding box center [790, 29] width 10 height 10
